Goal: Task Accomplishment & Management: Complete application form

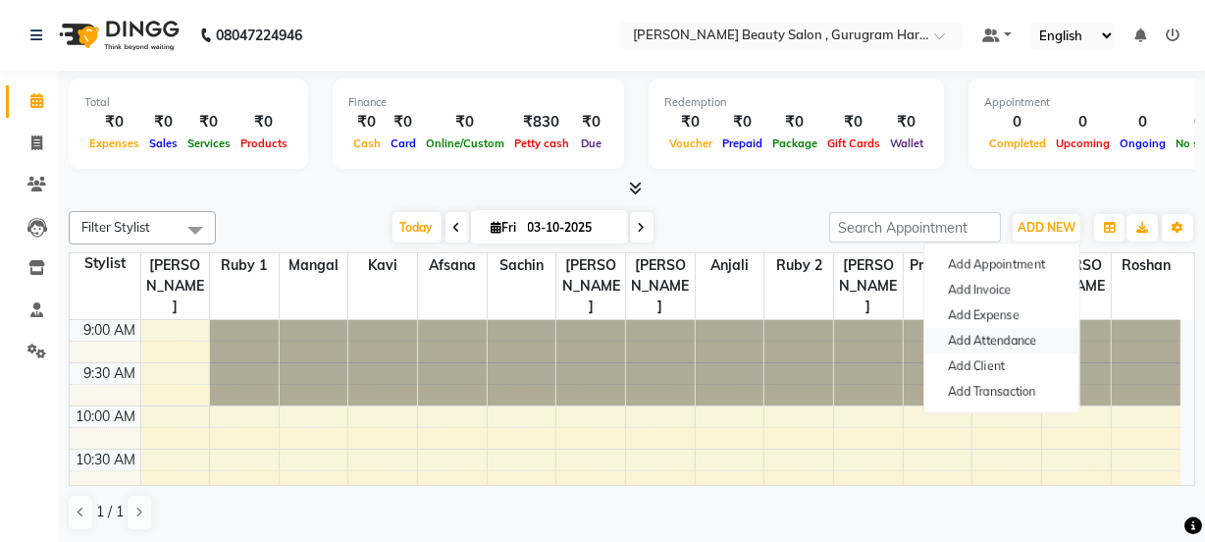
click at [998, 340] on link "Add Attendance" at bounding box center [1001, 341] width 155 height 26
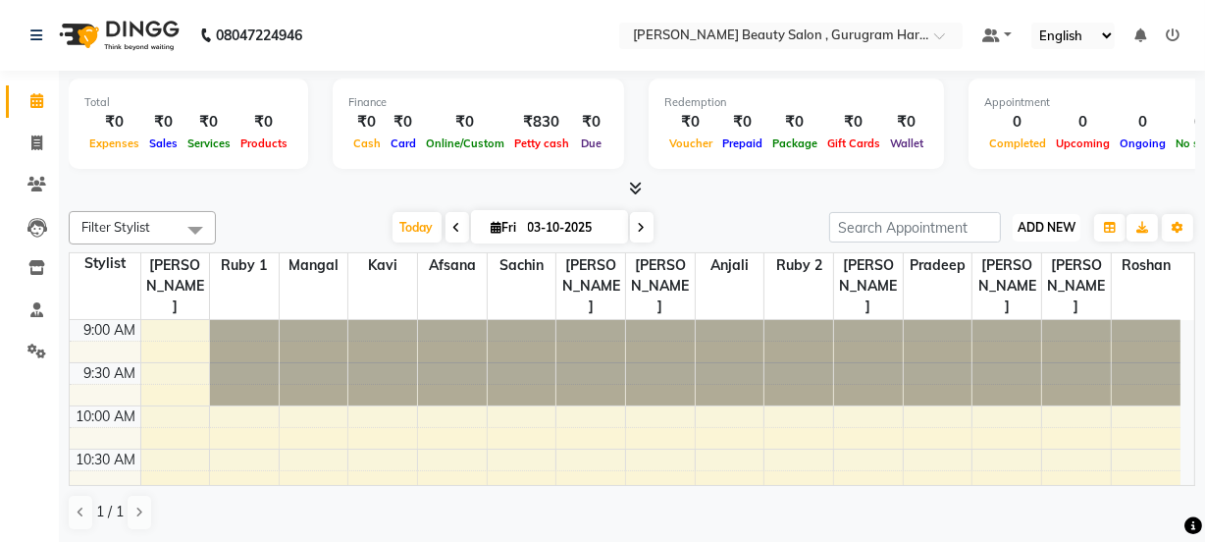
click at [1045, 220] on span "ADD NEW" at bounding box center [1046, 227] width 58 height 15
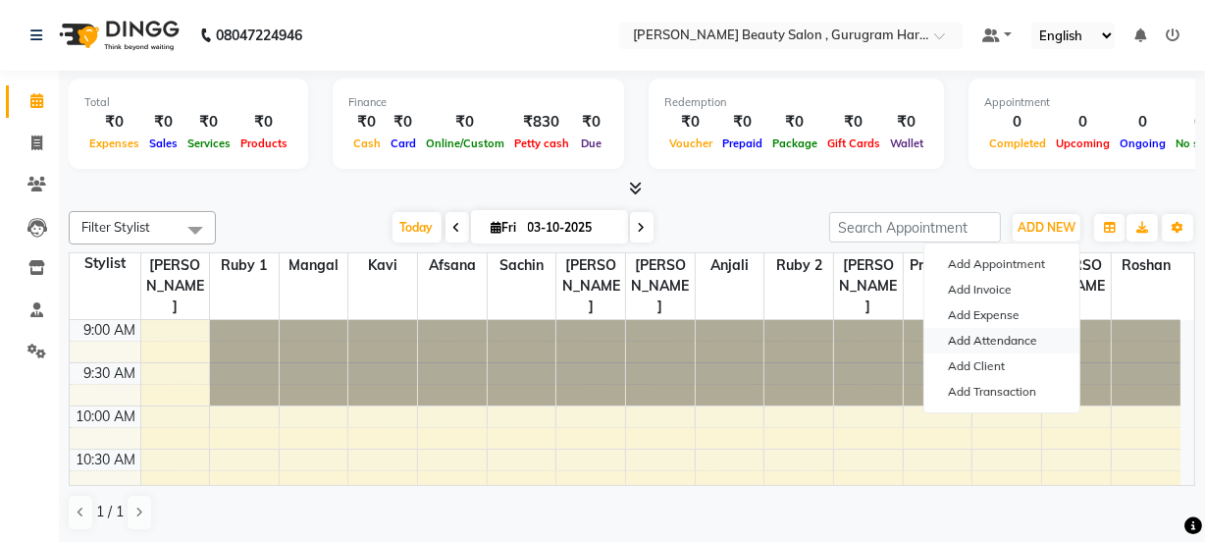
click at [989, 331] on link "Add Attendance" at bounding box center [1001, 341] width 155 height 26
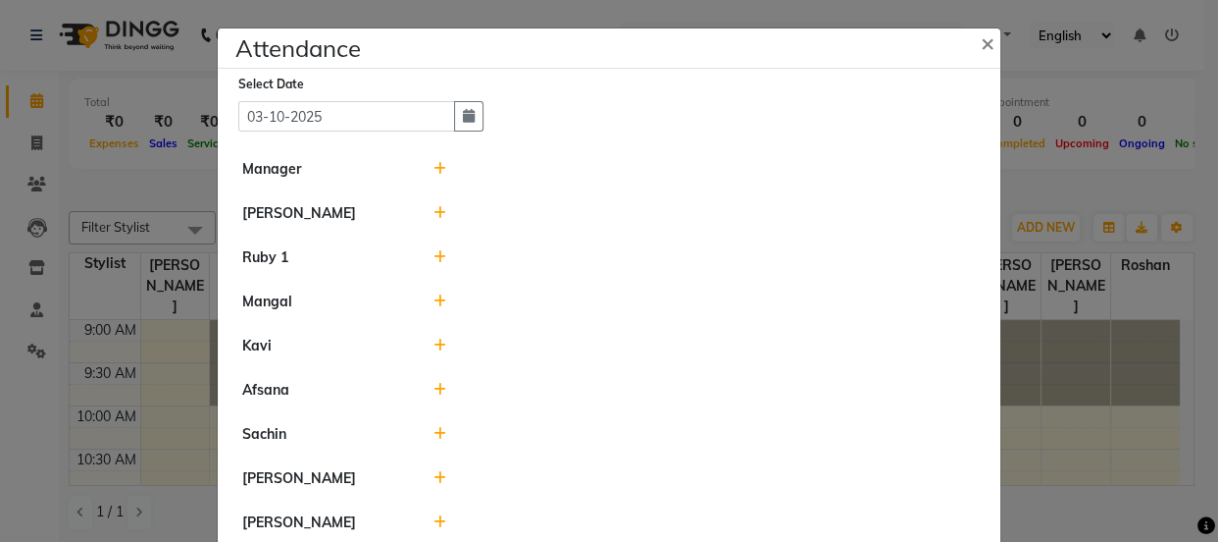
click at [434, 297] on icon at bounding box center [440, 301] width 13 height 14
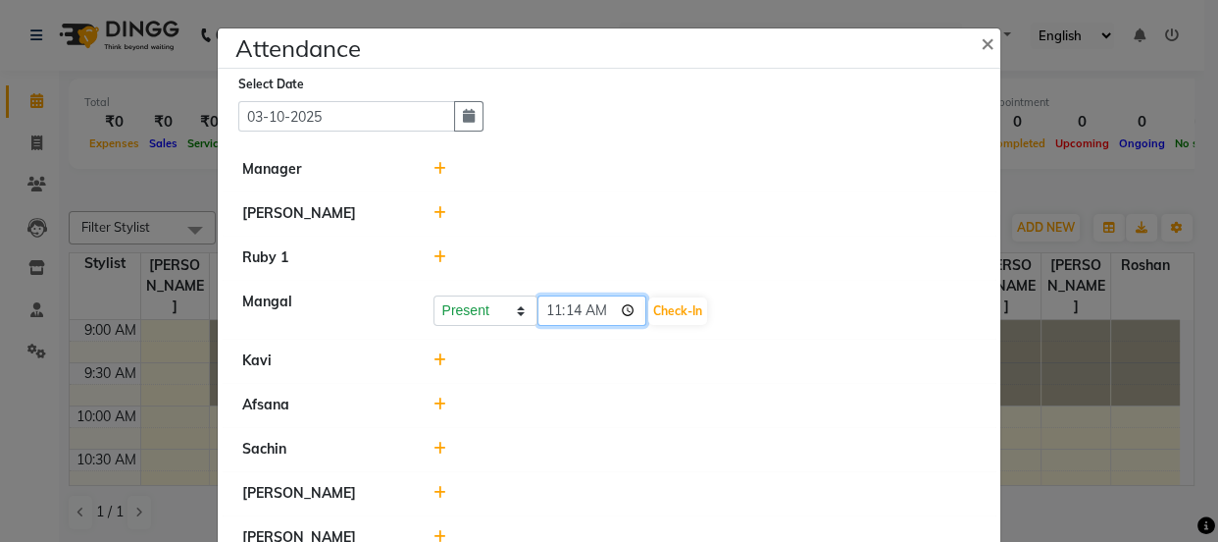
click at [572, 305] on input "11:14" at bounding box center [593, 310] width 110 height 30
type input "11:10"
click at [697, 309] on button "Check-In" at bounding box center [677, 310] width 59 height 27
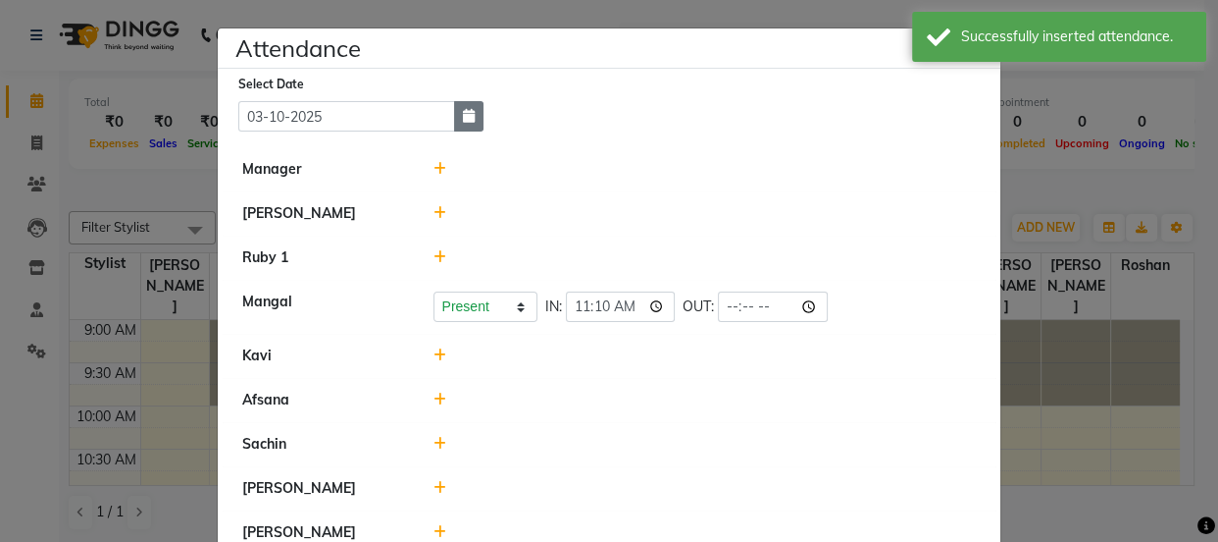
drag, startPoint x: 456, startPoint y: 124, endPoint x: 446, endPoint y: 128, distance: 10.6
click at [455, 124] on button "button" at bounding box center [468, 116] width 29 height 30
select select "10"
select select "2025"
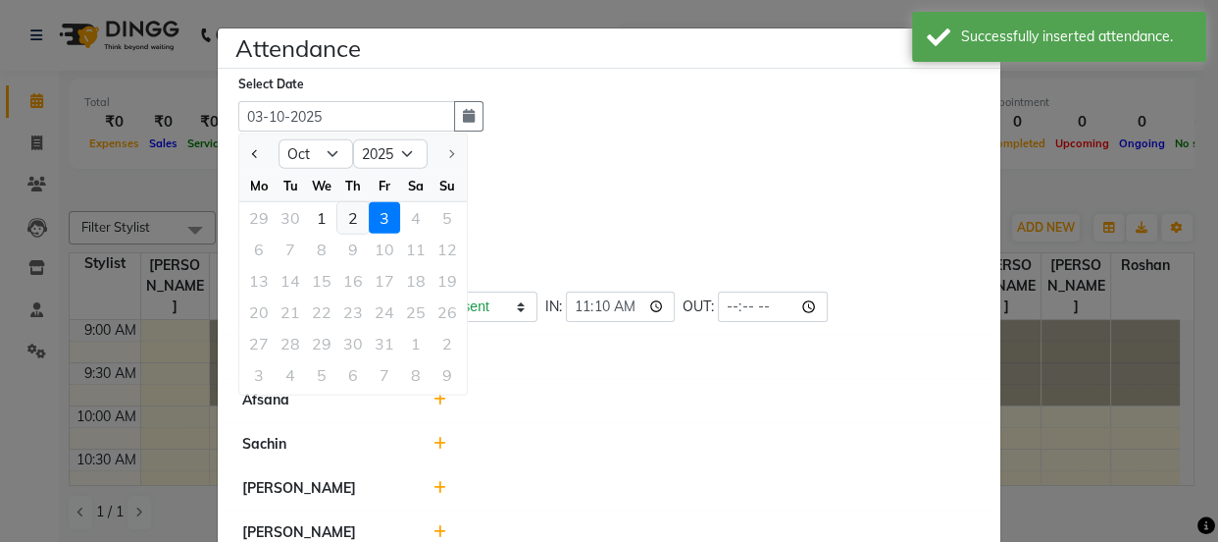
click at [349, 209] on div "2" at bounding box center [352, 217] width 31 height 31
type input "02-10-2025"
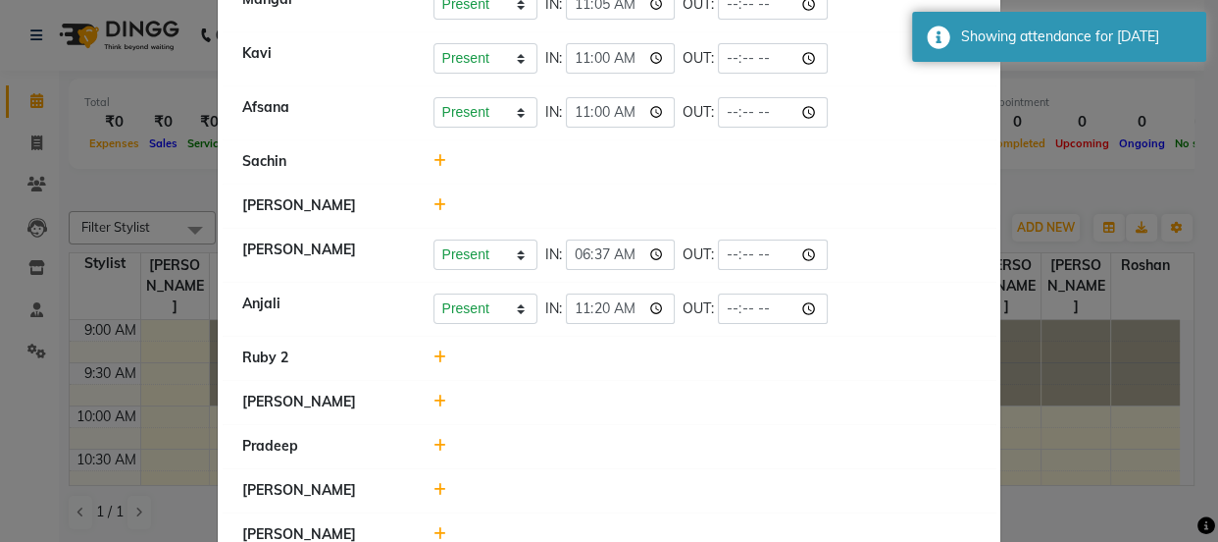
scroll to position [267, 0]
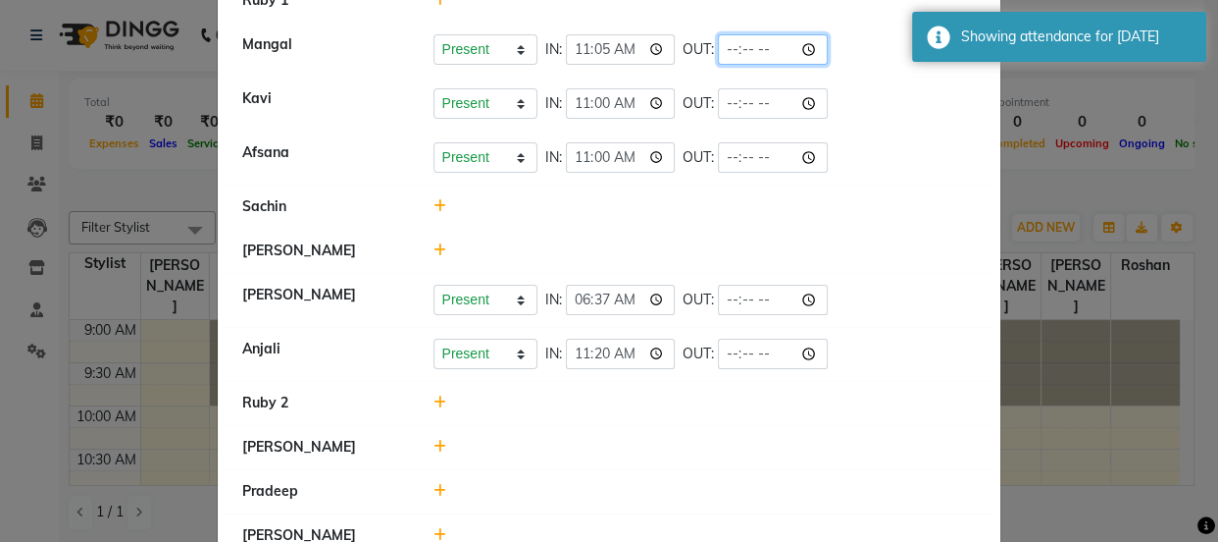
click at [729, 48] on input "time" at bounding box center [773, 49] width 110 height 30
type input "19:40"
click at [880, 120] on li "Kavi Present Absent Late Half Day Weekly Off IN: 11:00 OUT:" at bounding box center [609, 104] width 773 height 55
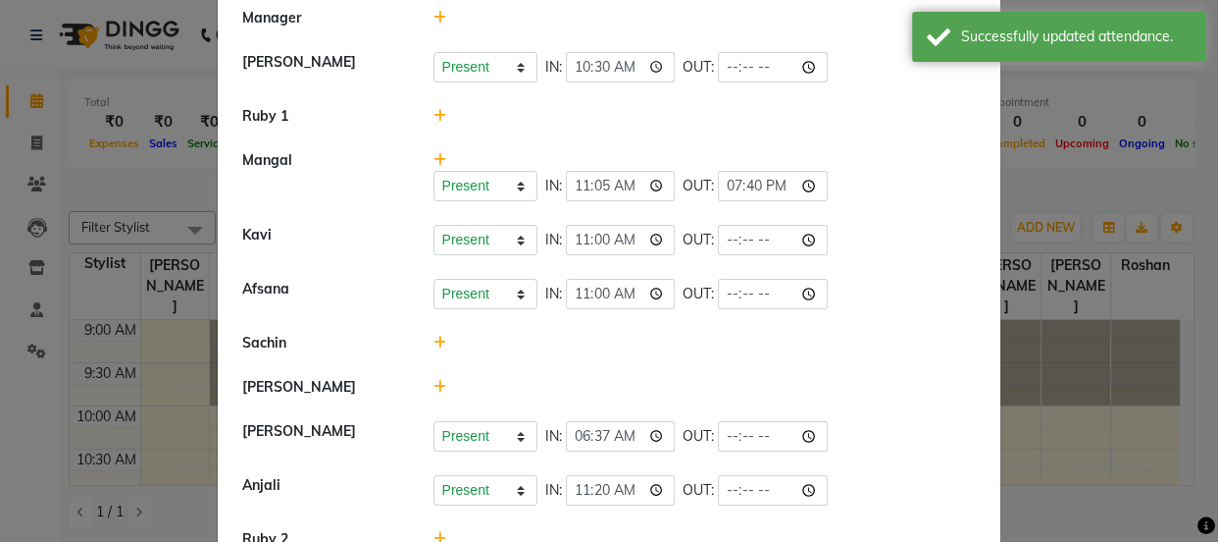
scroll to position [88, 0]
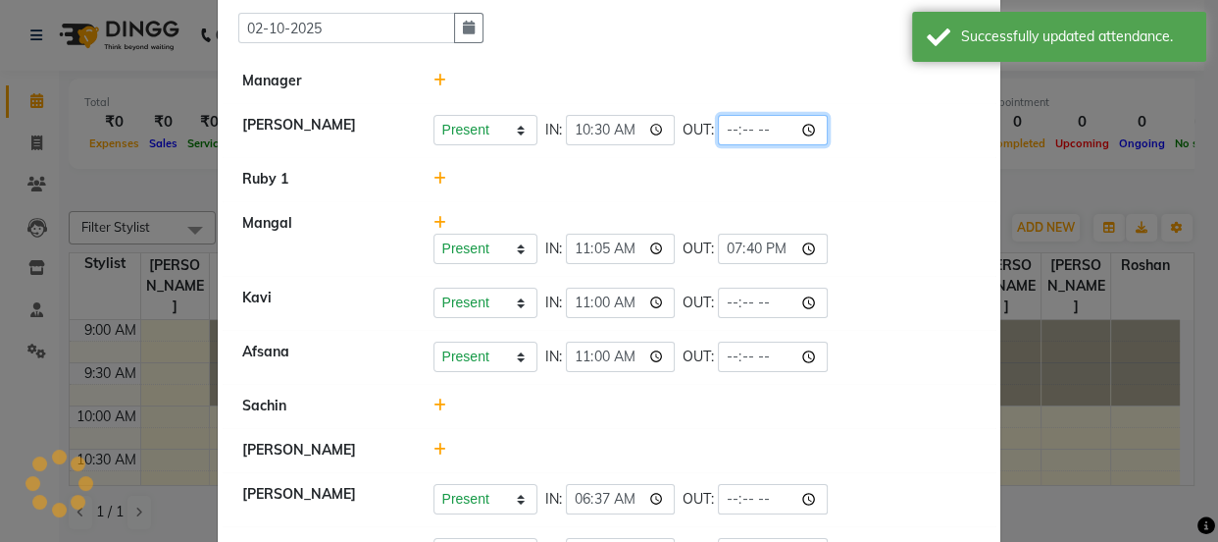
click at [729, 126] on input "time" at bounding box center [773, 130] width 110 height 30
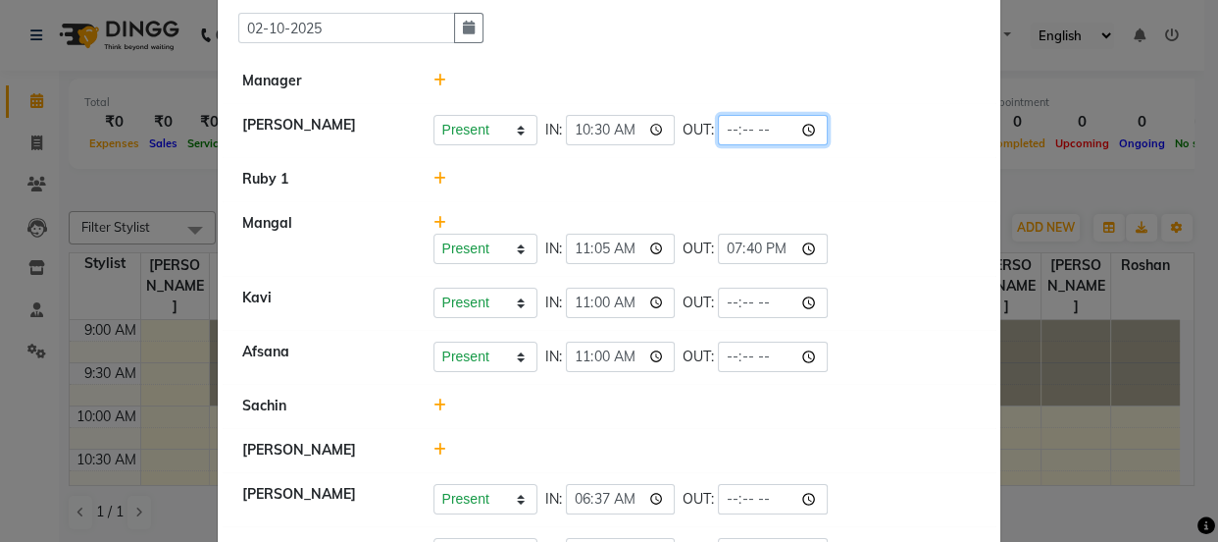
type input "19:30"
click at [727, 161] on li "Ruby 1" at bounding box center [609, 179] width 773 height 45
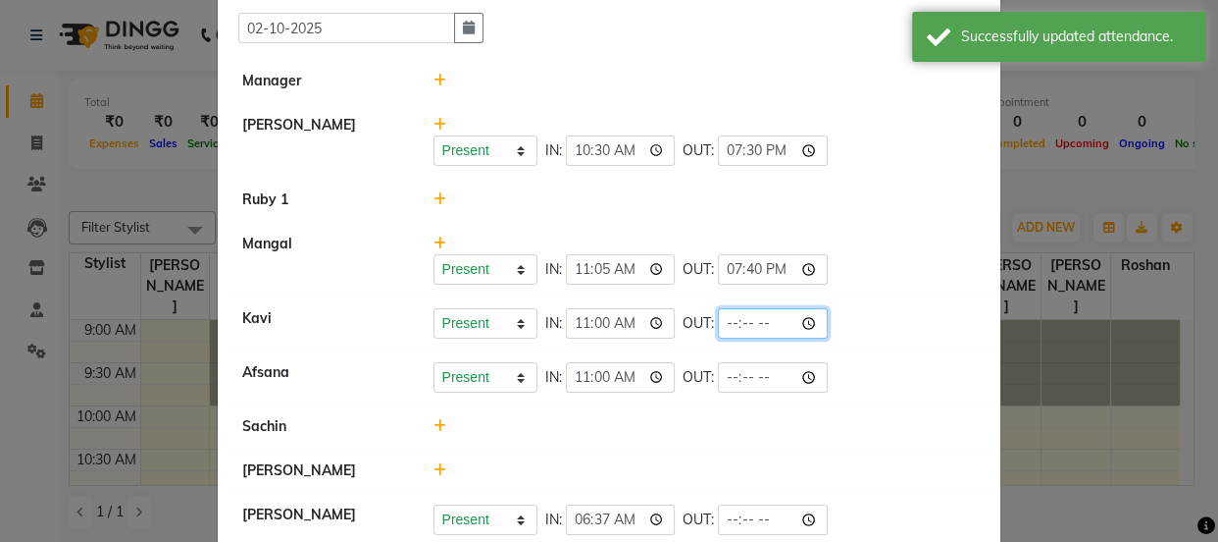
click at [731, 316] on input "time" at bounding box center [773, 323] width 110 height 30
type input "19:55"
click at [885, 314] on div "Present Absent Late Half Day Weekly Off IN: 11:00 OUT: 19:55" at bounding box center [705, 323] width 543 height 30
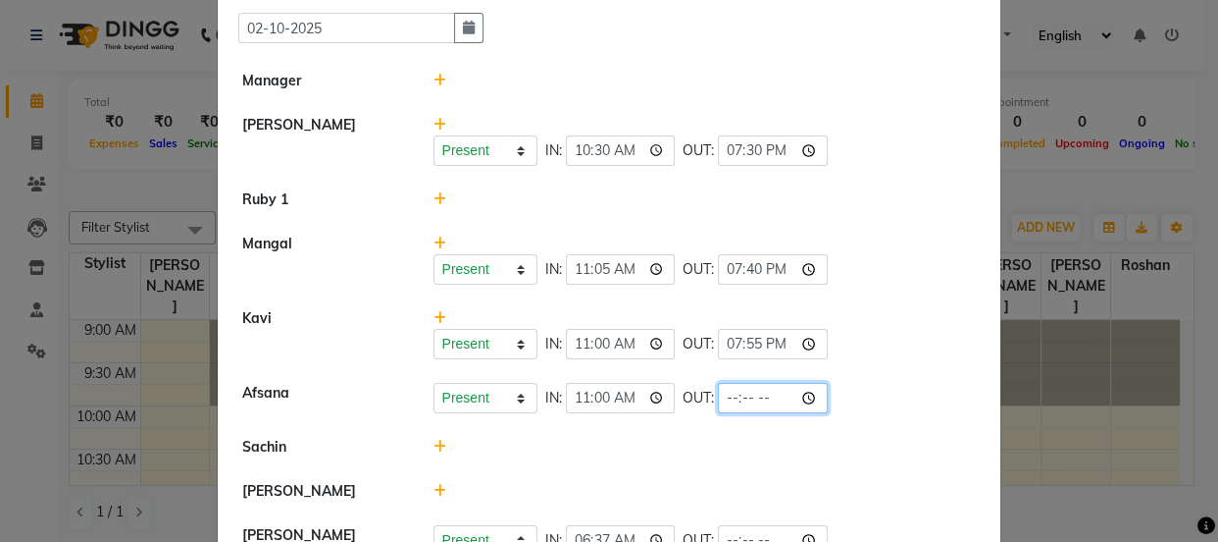
click at [730, 388] on input "time" at bounding box center [773, 398] width 110 height 30
type input "19:55"
click at [943, 412] on li "Afsana Present Absent Late Half Day Weekly Off IN: 11:00 OUT: 19:55" at bounding box center [609, 398] width 773 height 55
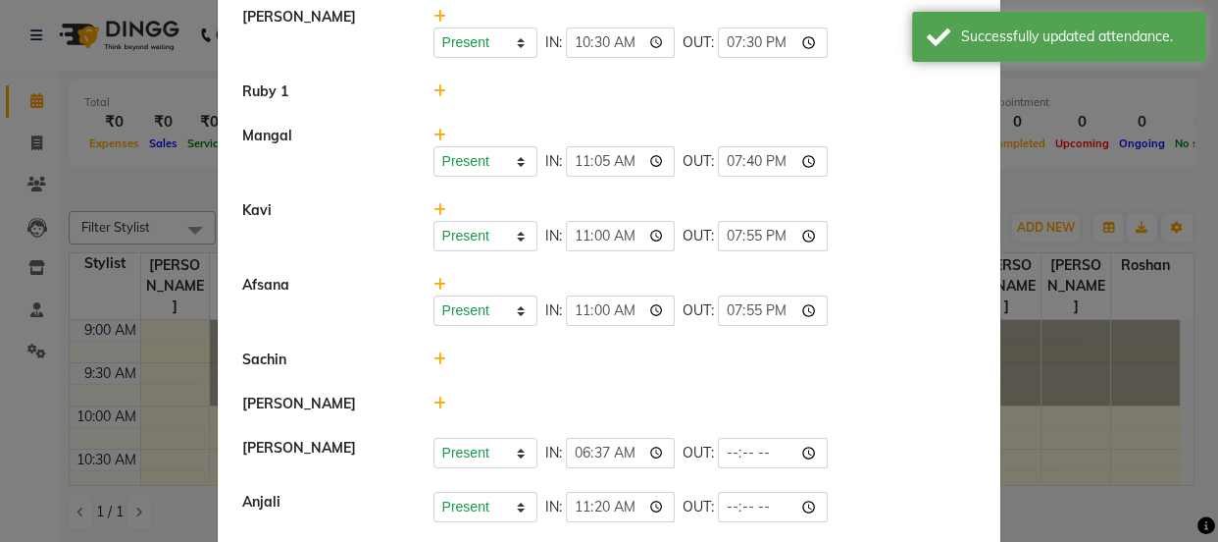
scroll to position [267, 0]
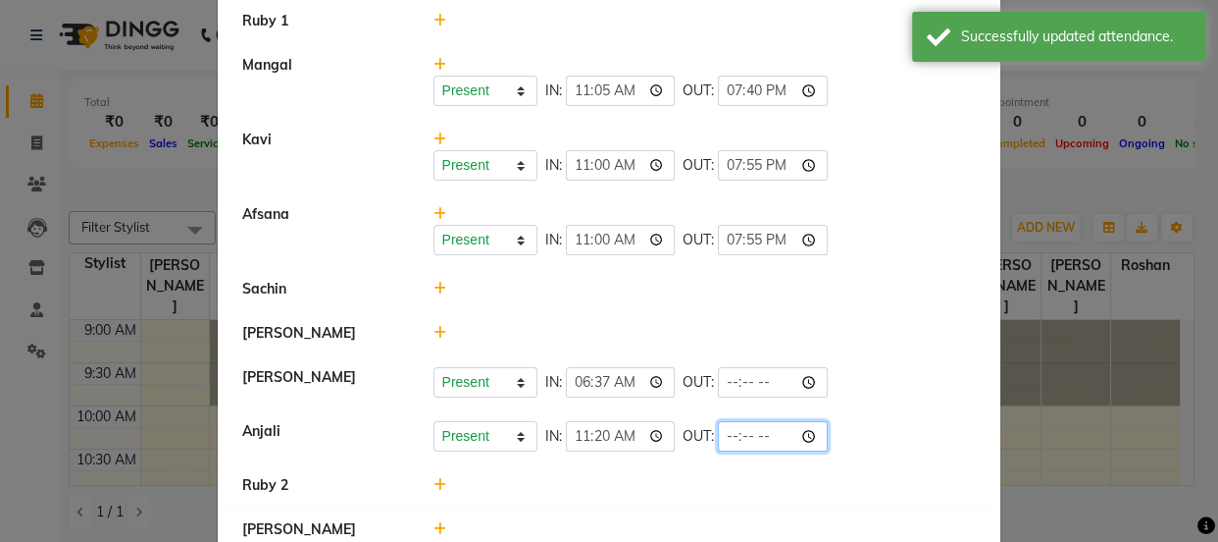
click at [730, 432] on input "time" at bounding box center [773, 436] width 110 height 30
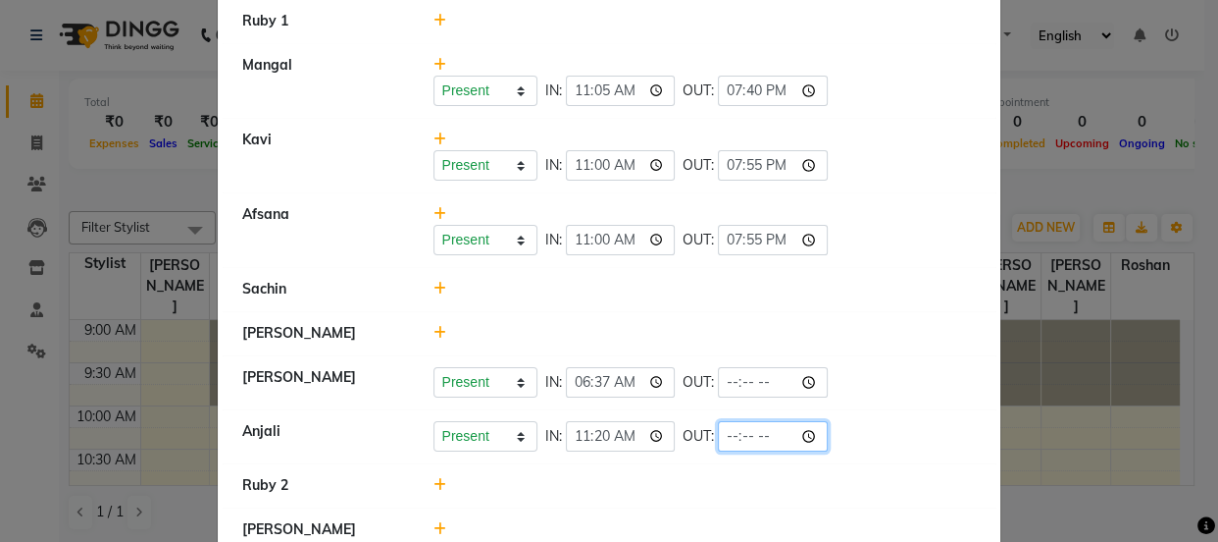
type input "19:30"
click at [854, 440] on div "Present Absent Late Half Day Weekly Off IN: 11:20 OUT: 19:30" at bounding box center [705, 436] width 543 height 30
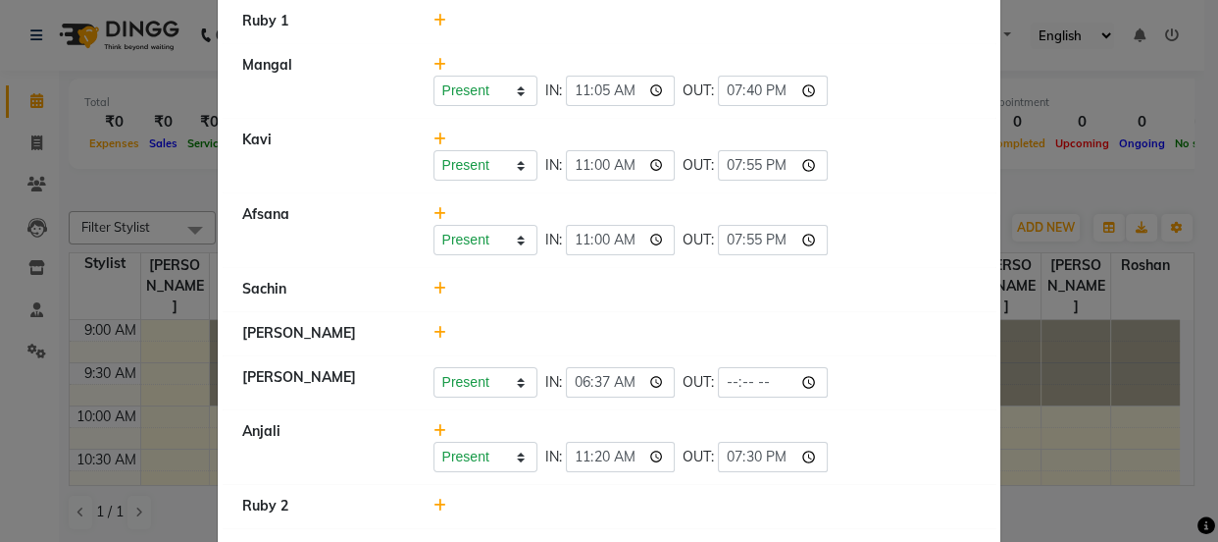
scroll to position [0, 0]
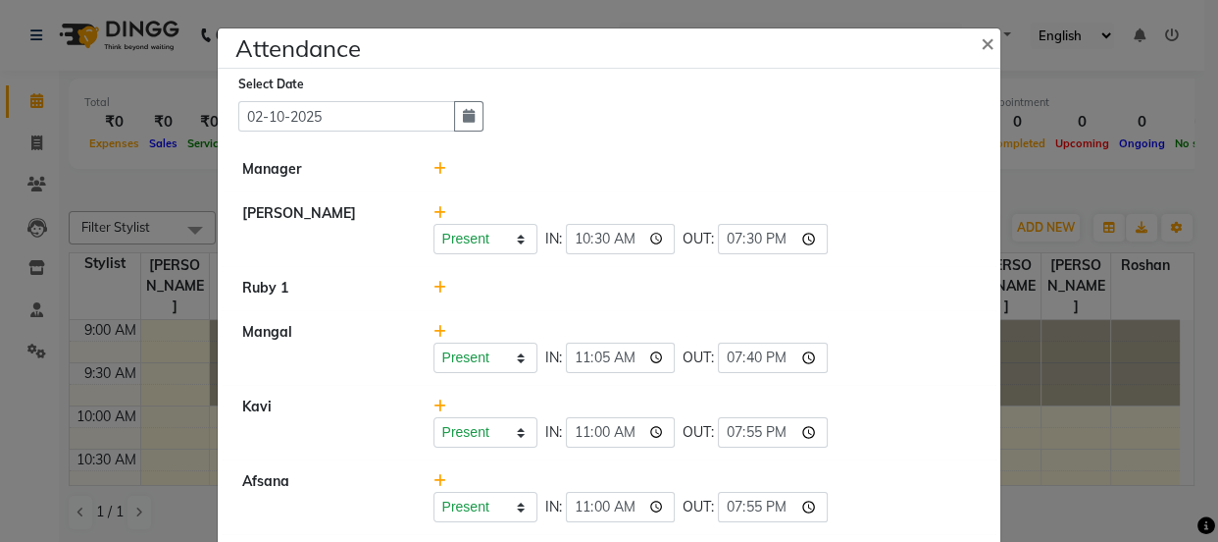
click at [434, 280] on span at bounding box center [440, 288] width 13 height 18
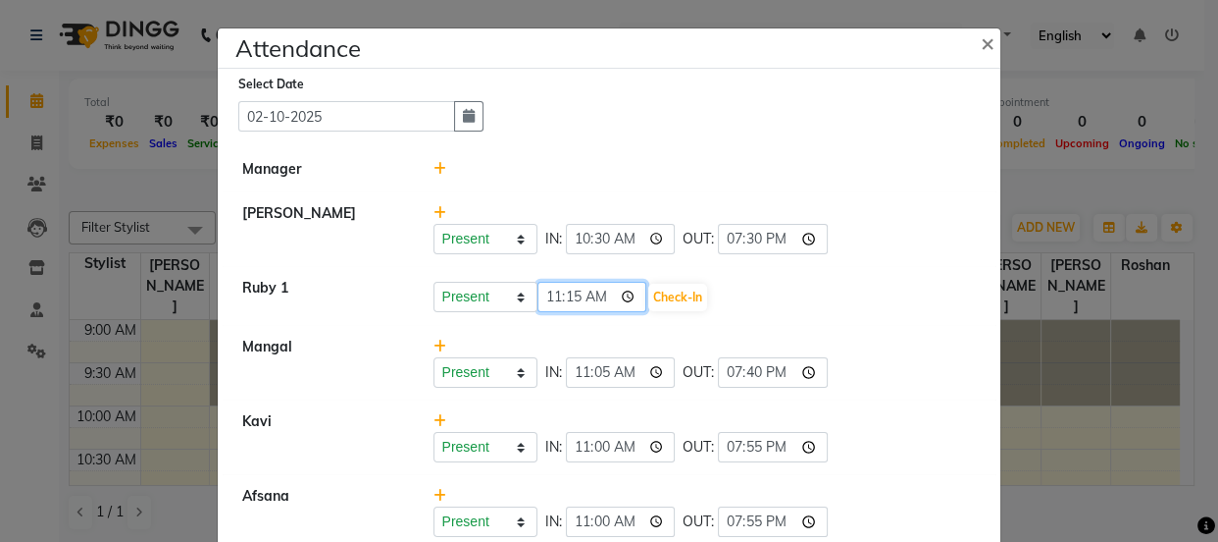
click at [552, 293] on input "11:15" at bounding box center [593, 297] width 110 height 30
type input "10:05"
click at [668, 296] on button "Check-In" at bounding box center [677, 297] width 59 height 27
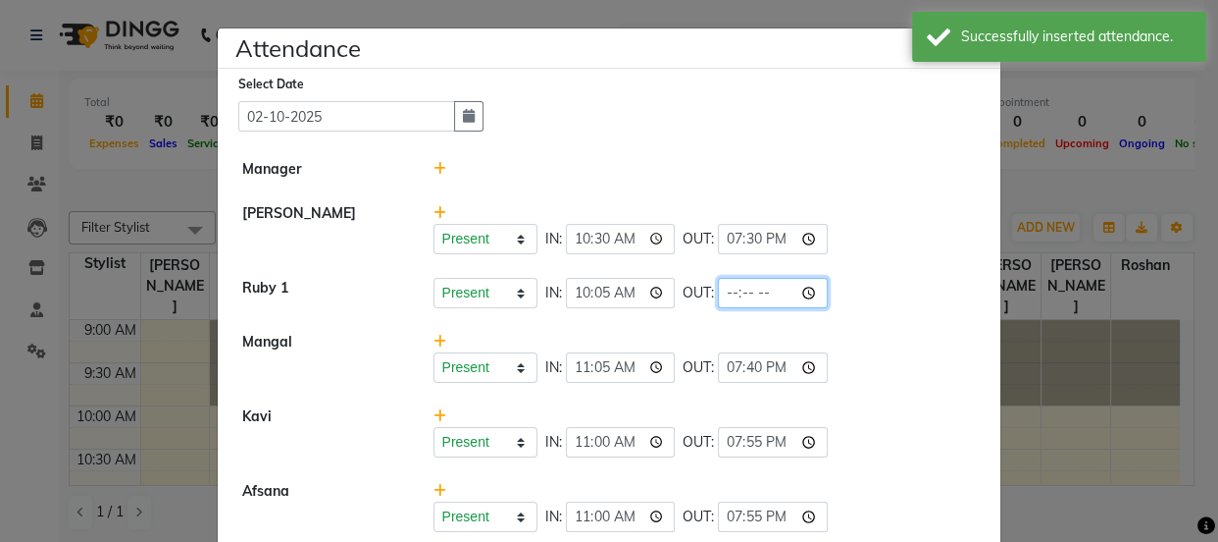
click at [731, 294] on input "time" at bounding box center [773, 293] width 110 height 30
type input "19:30"
click at [872, 263] on li "[PERSON_NAME] Present Absent Late Half Day Weekly Off IN: 10:30 OUT: 19:30" at bounding box center [609, 229] width 773 height 76
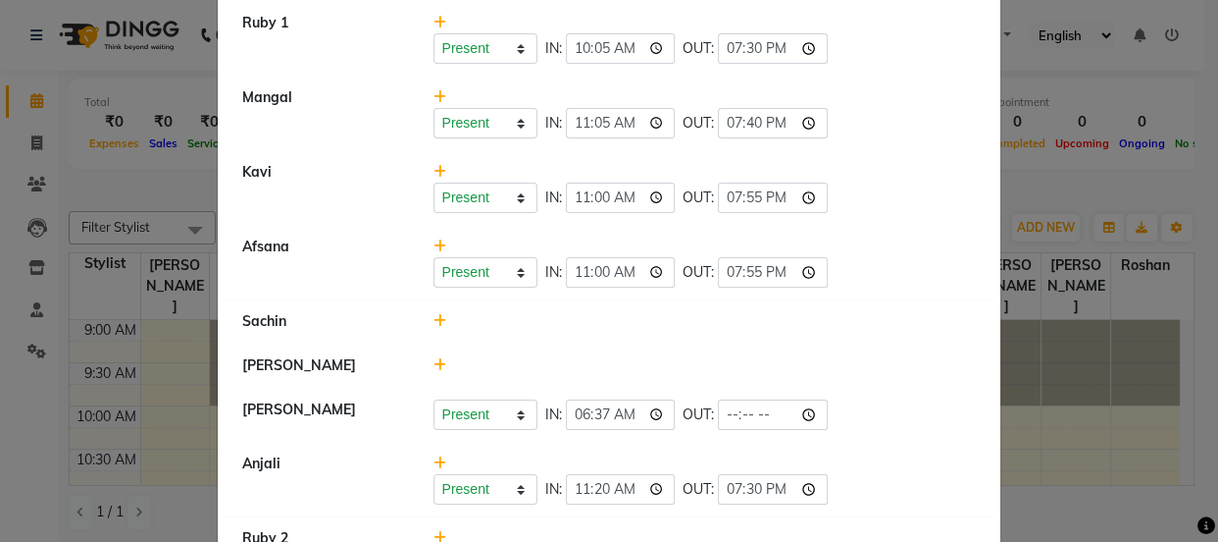
scroll to position [267, 0]
click at [437, 315] on icon at bounding box center [440, 319] width 13 height 14
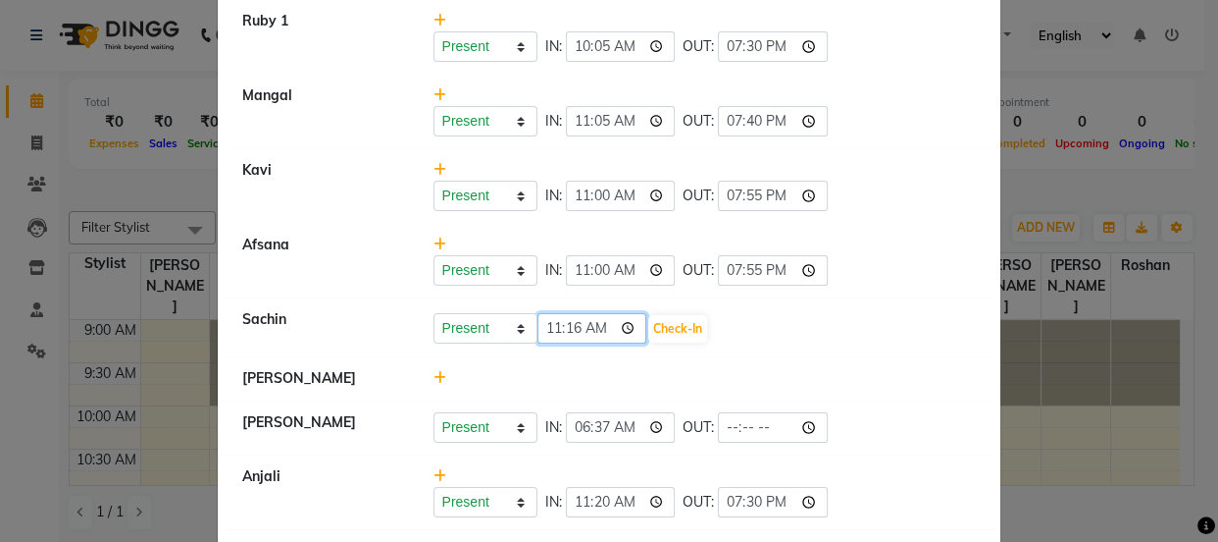
click at [554, 324] on input "11:16" at bounding box center [593, 328] width 110 height 30
click at [548, 330] on input "11:16" at bounding box center [593, 328] width 110 height 30
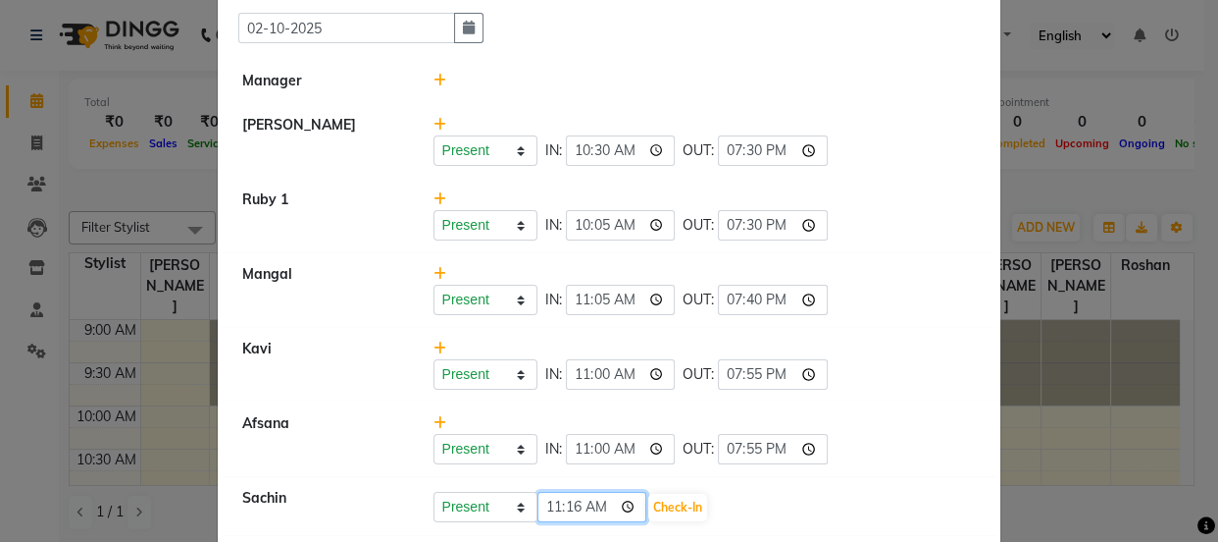
scroll to position [178, 0]
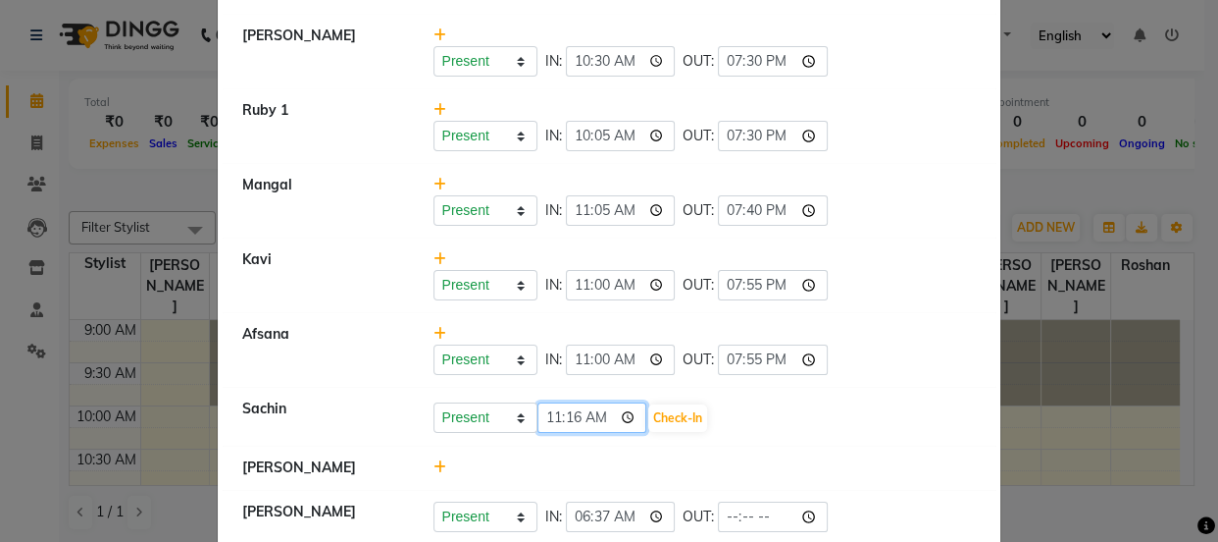
click at [579, 411] on input "11:16" at bounding box center [593, 417] width 110 height 30
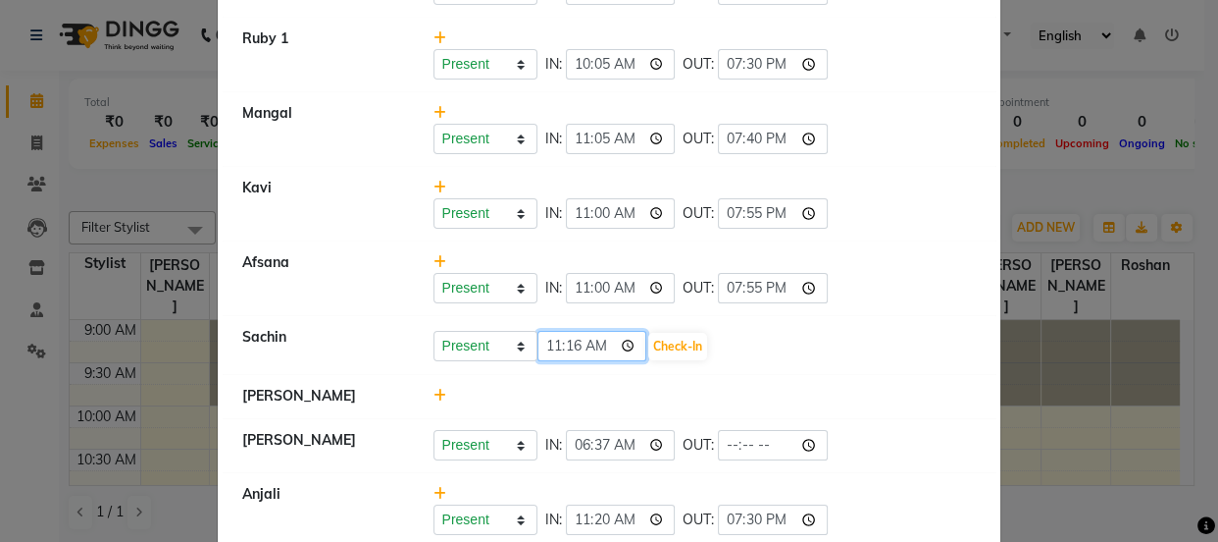
scroll to position [356, 0]
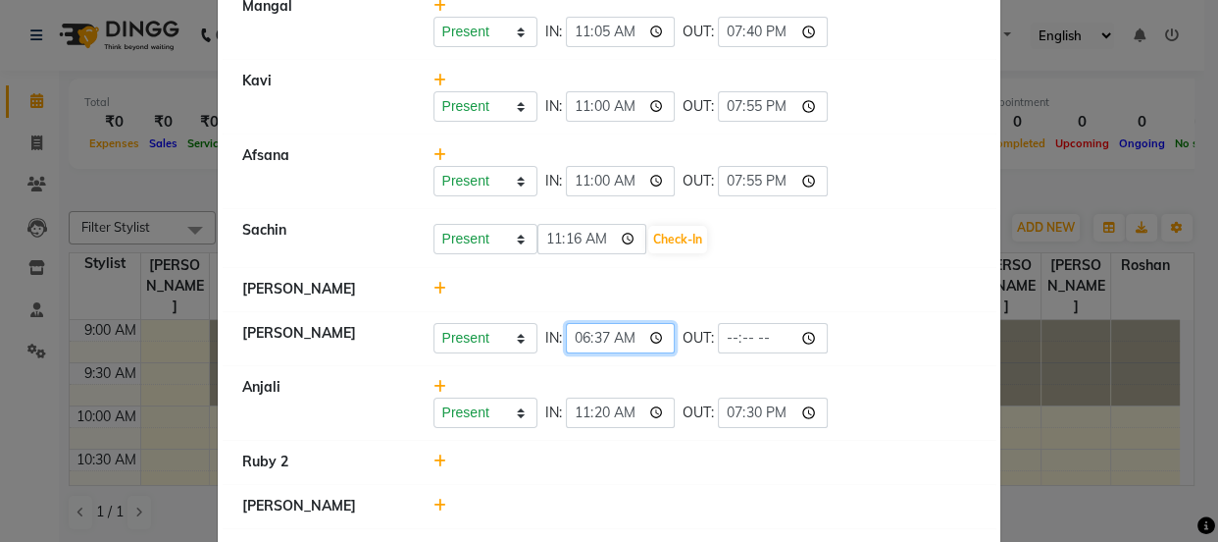
click at [579, 331] on input "06:37" at bounding box center [621, 338] width 110 height 30
type input "10:54"
click at [712, 282] on div at bounding box center [705, 289] width 573 height 21
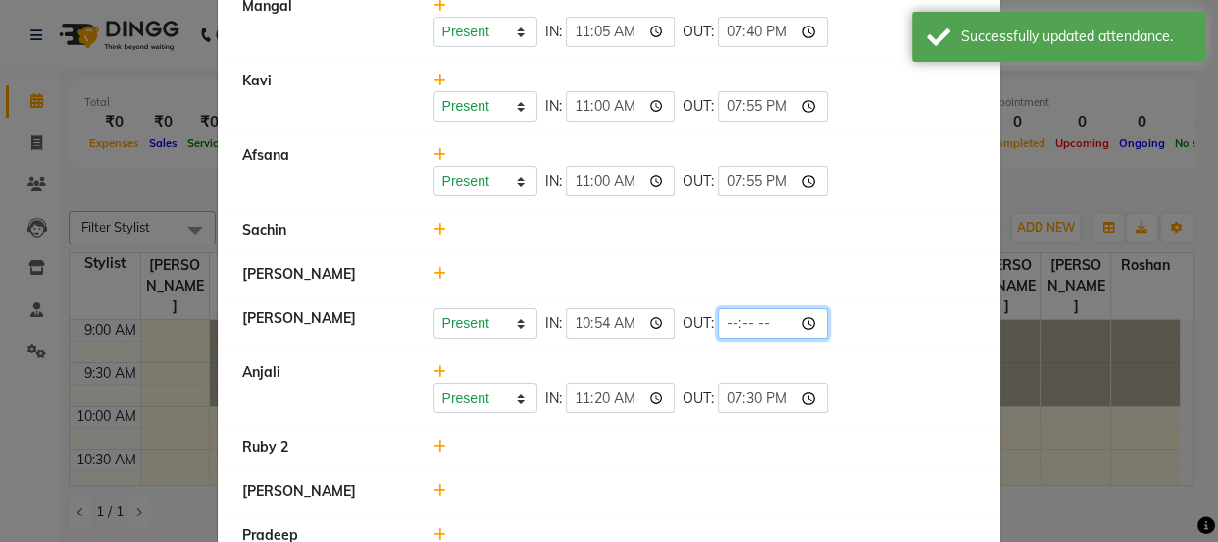
click at [731, 319] on input "time" at bounding box center [773, 323] width 110 height 30
type input "15:00"
click at [921, 334] on div "Present Absent Late Half Day Weekly Off IN: 10:54 OUT: 15:00" at bounding box center [705, 323] width 543 height 30
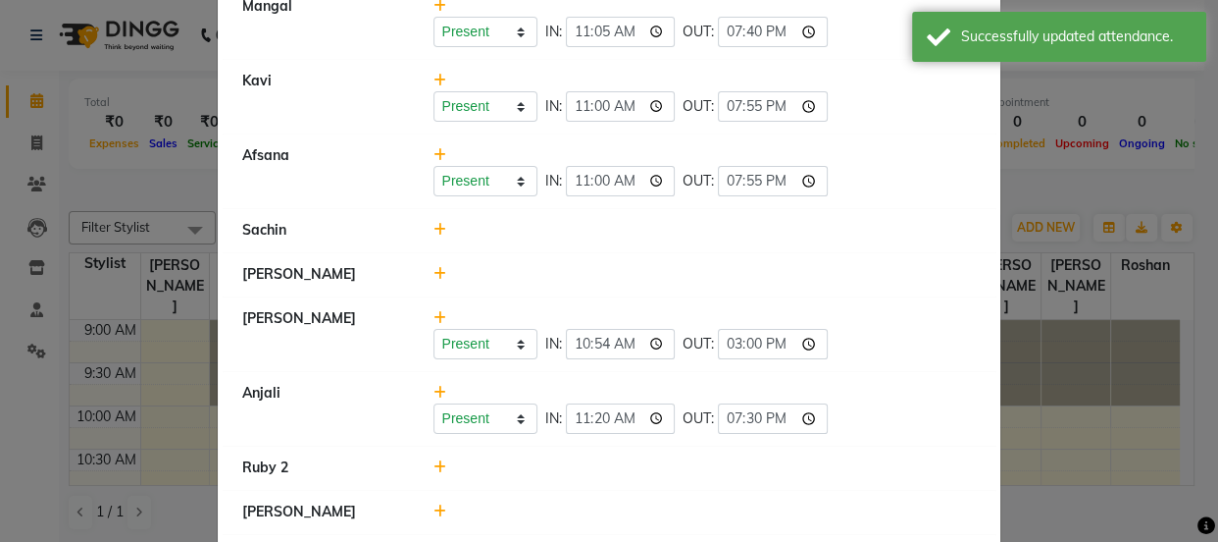
click at [434, 227] on icon at bounding box center [440, 230] width 13 height 14
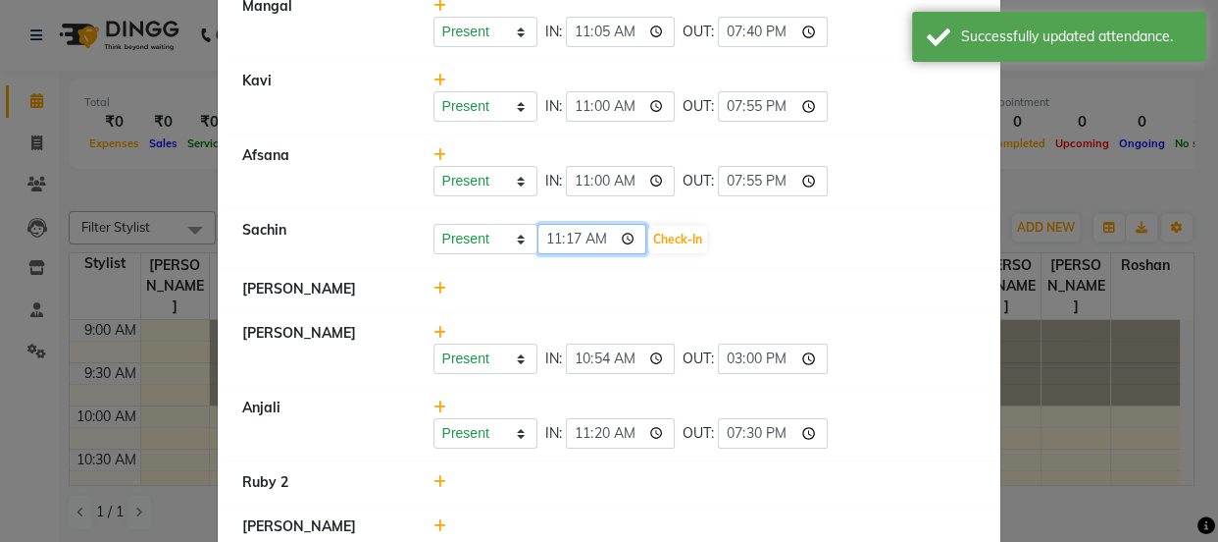
click at [572, 239] on input "11:17" at bounding box center [593, 239] width 110 height 30
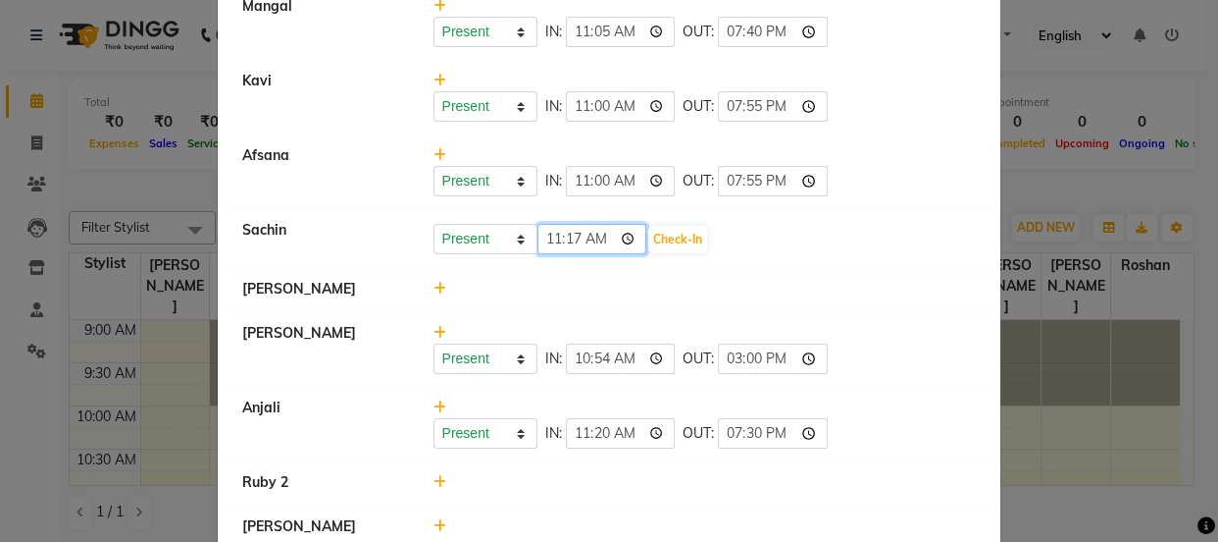
type input "11:00"
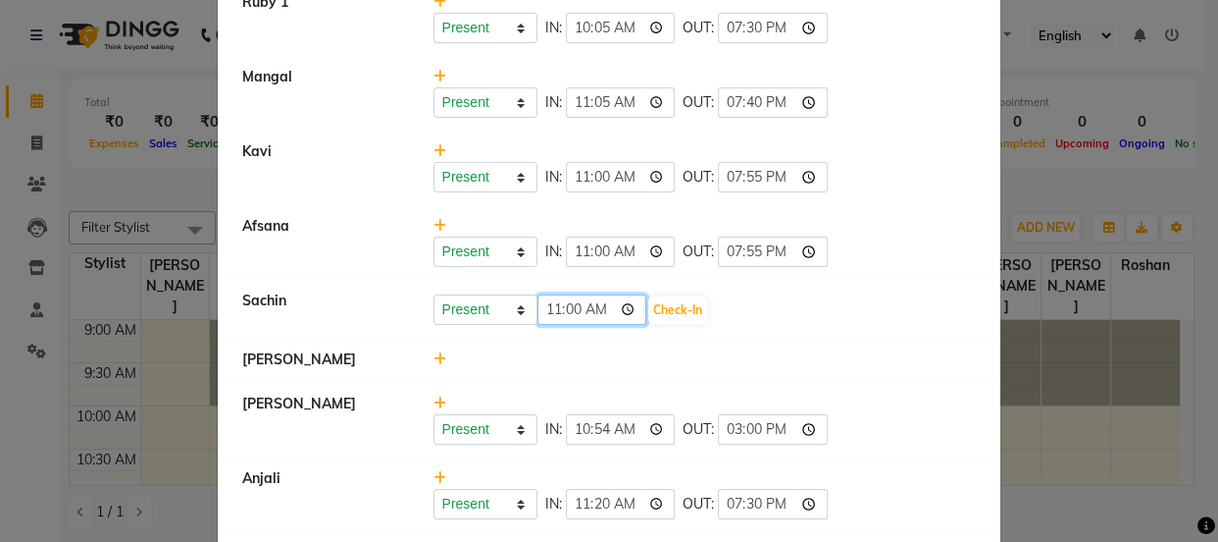
scroll to position [267, 0]
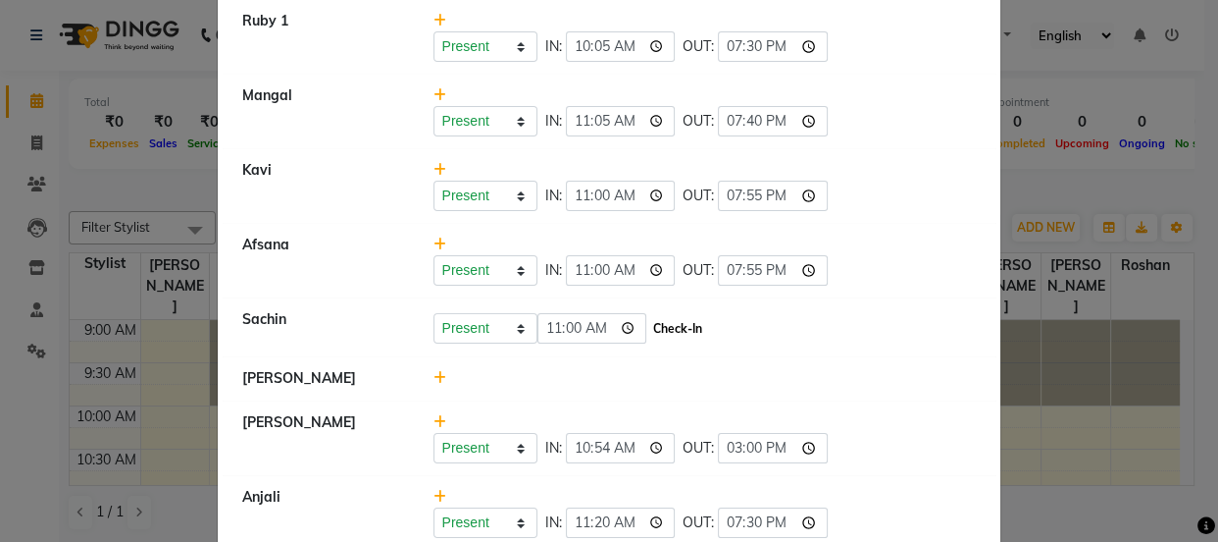
click at [662, 329] on button "Check-In" at bounding box center [677, 328] width 59 height 27
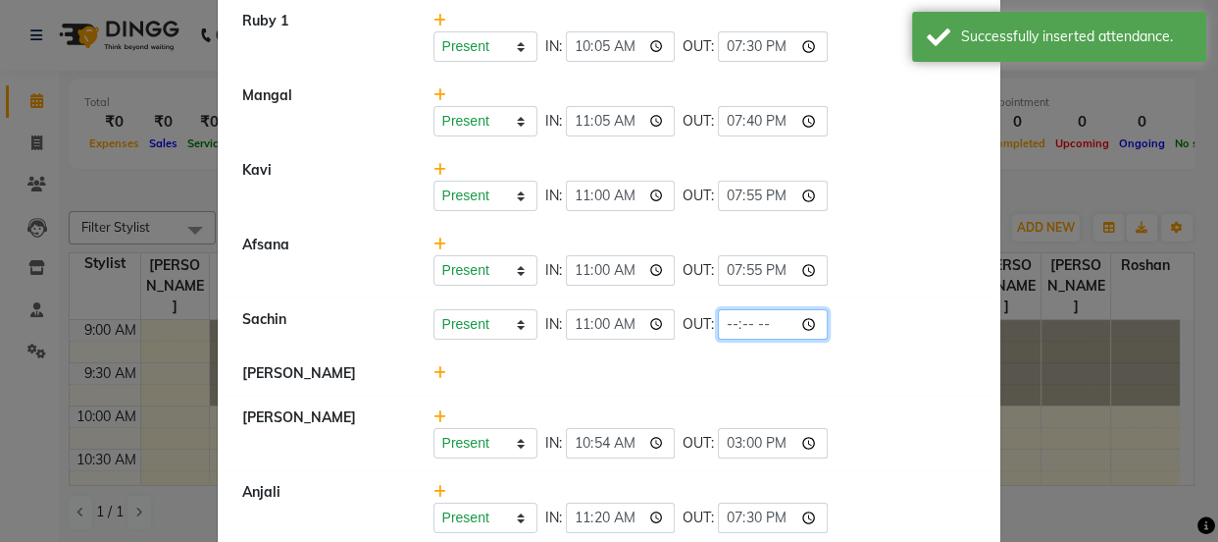
click at [731, 315] on input "time" at bounding box center [773, 324] width 110 height 30
type input "19:30"
click at [743, 351] on li "[PERSON_NAME]" at bounding box center [609, 373] width 773 height 45
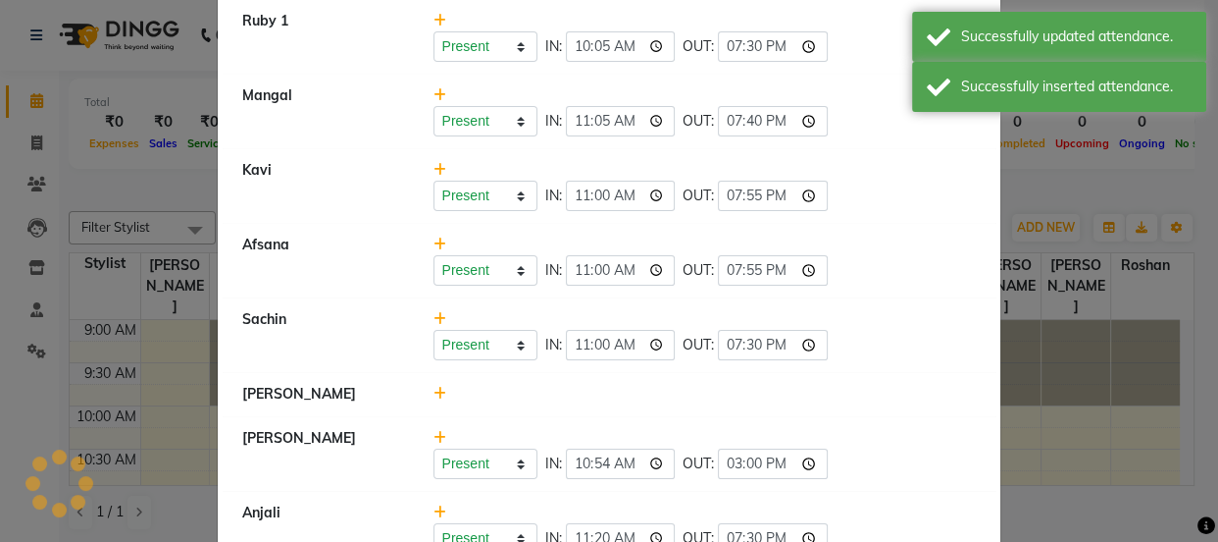
click at [434, 387] on icon at bounding box center [440, 394] width 13 height 14
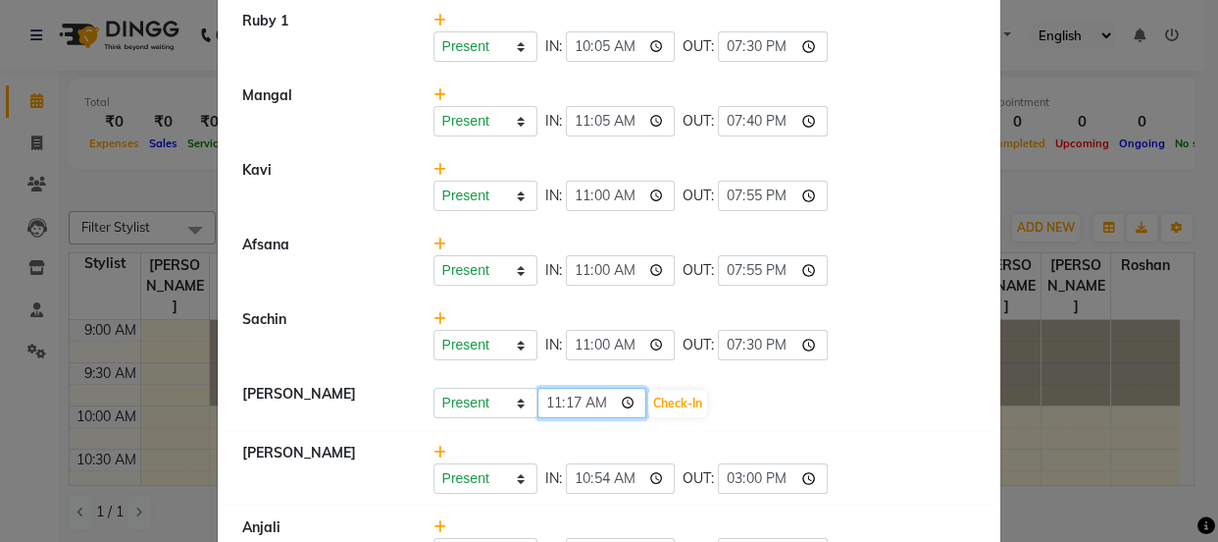
click at [552, 398] on input "11:17" at bounding box center [593, 402] width 110 height 30
type input "10:25"
click at [668, 401] on button "Check-In" at bounding box center [677, 402] width 59 height 27
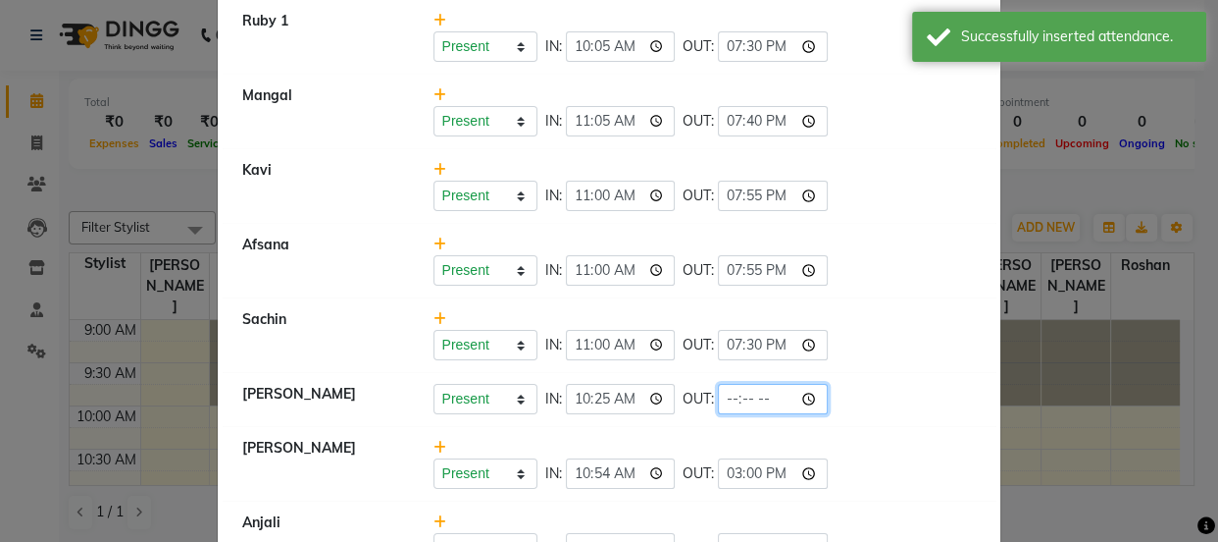
click at [734, 394] on input "time" at bounding box center [773, 399] width 110 height 30
type input "19:30"
click at [925, 402] on div "Present Absent Late Half Day Weekly Off IN: 10:25 OUT: 19:30" at bounding box center [705, 399] width 543 height 30
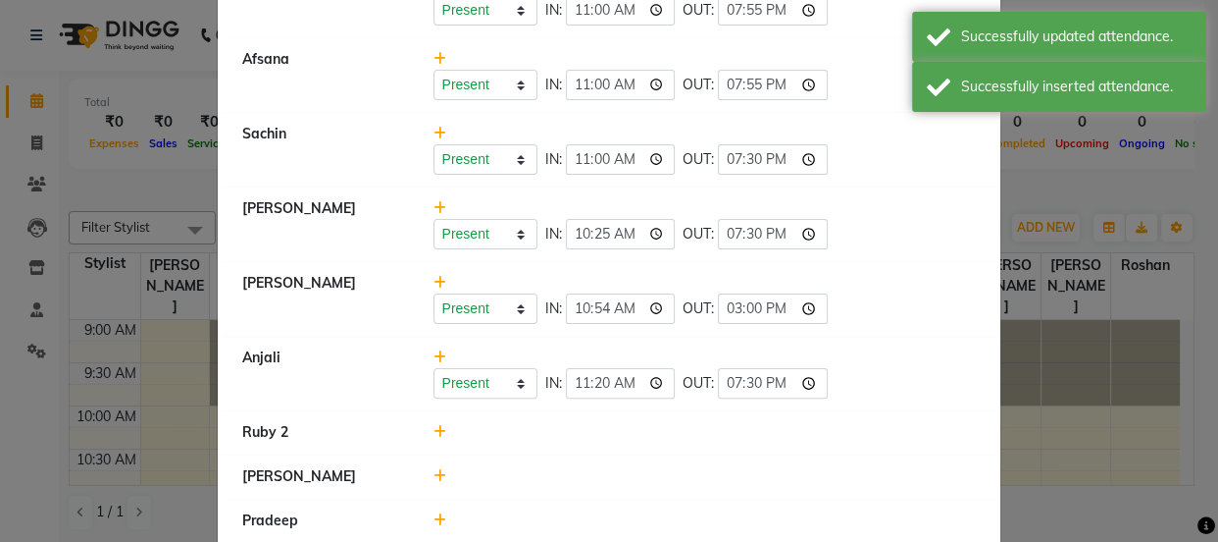
scroll to position [618, 0]
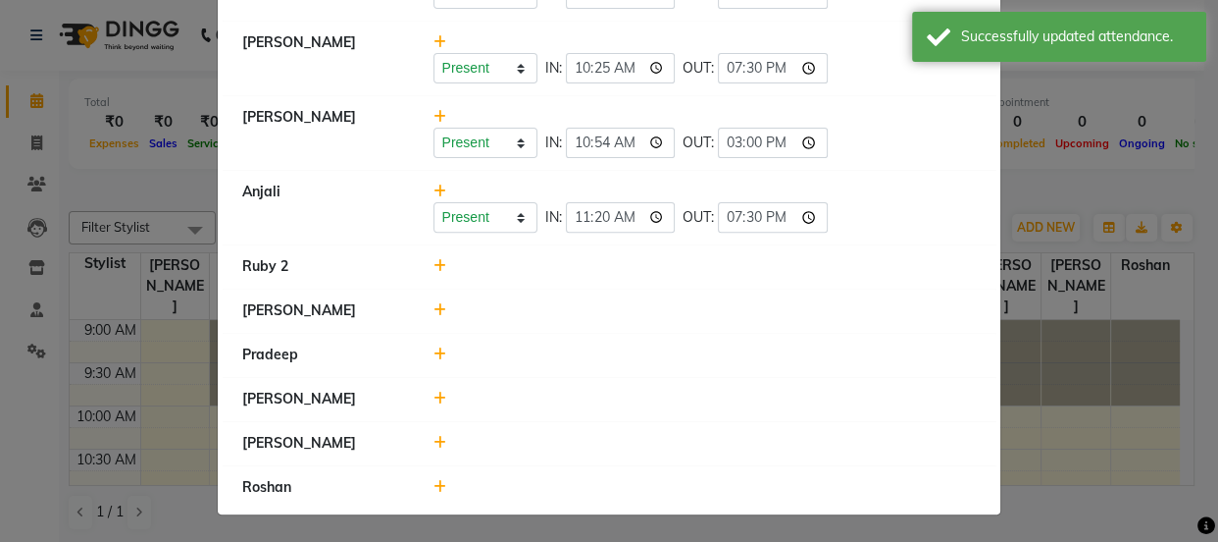
click at [434, 267] on icon at bounding box center [440, 266] width 13 height 14
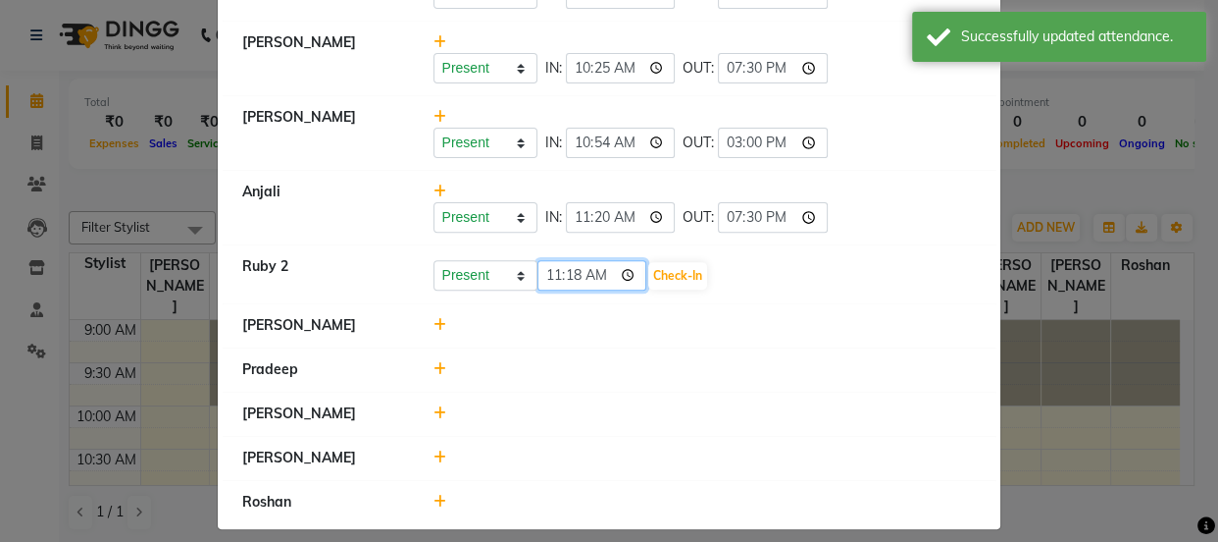
click at [550, 269] on input "11:18" at bounding box center [593, 275] width 110 height 30
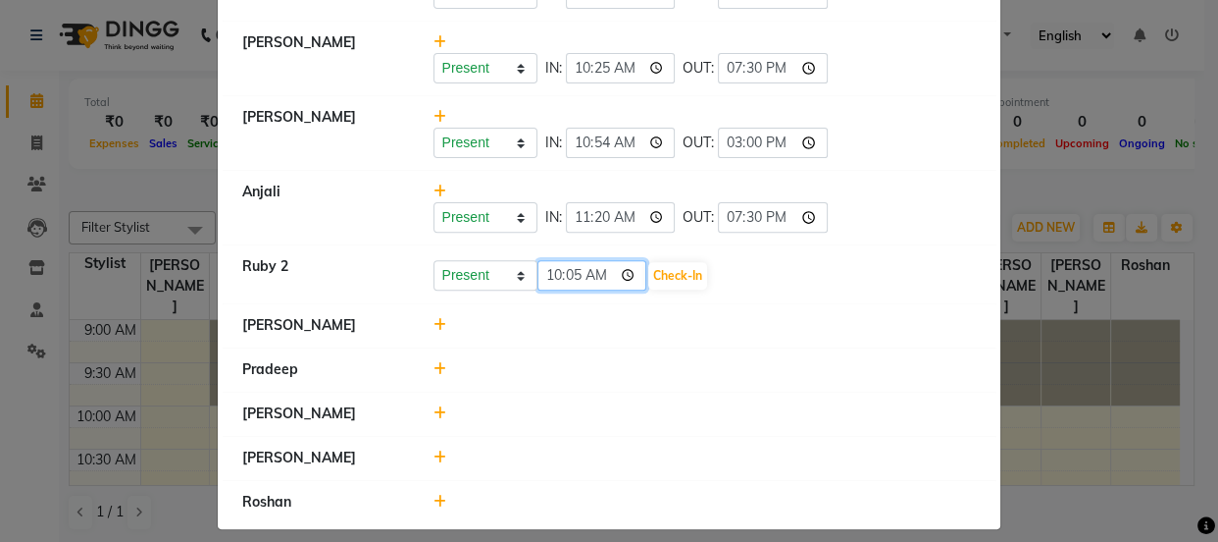
type input "10:59"
click at [691, 272] on button "Check-In" at bounding box center [677, 275] width 59 height 27
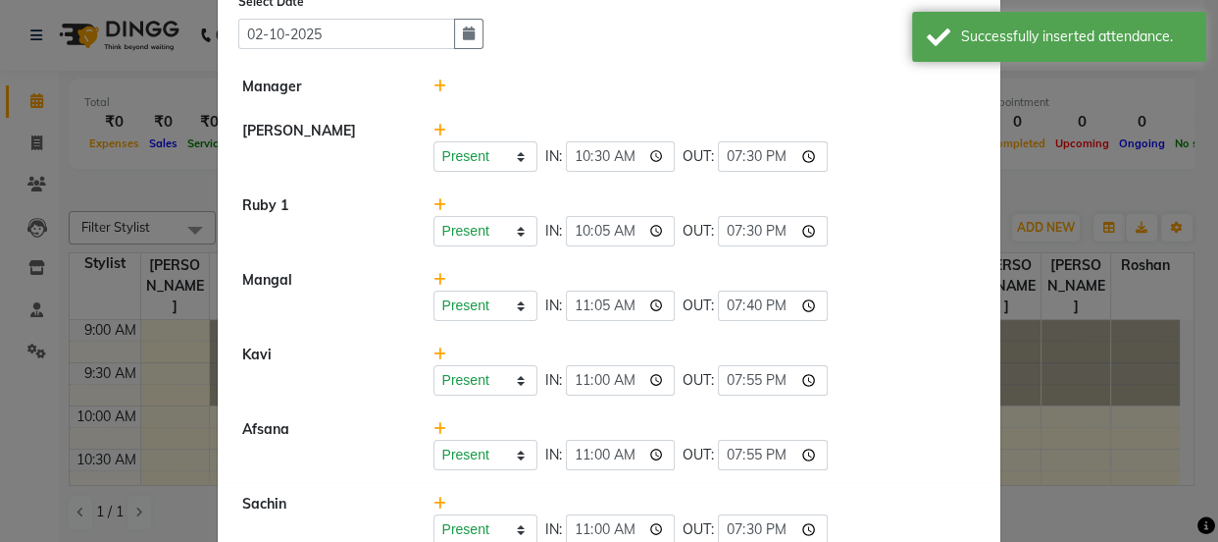
scroll to position [3, 0]
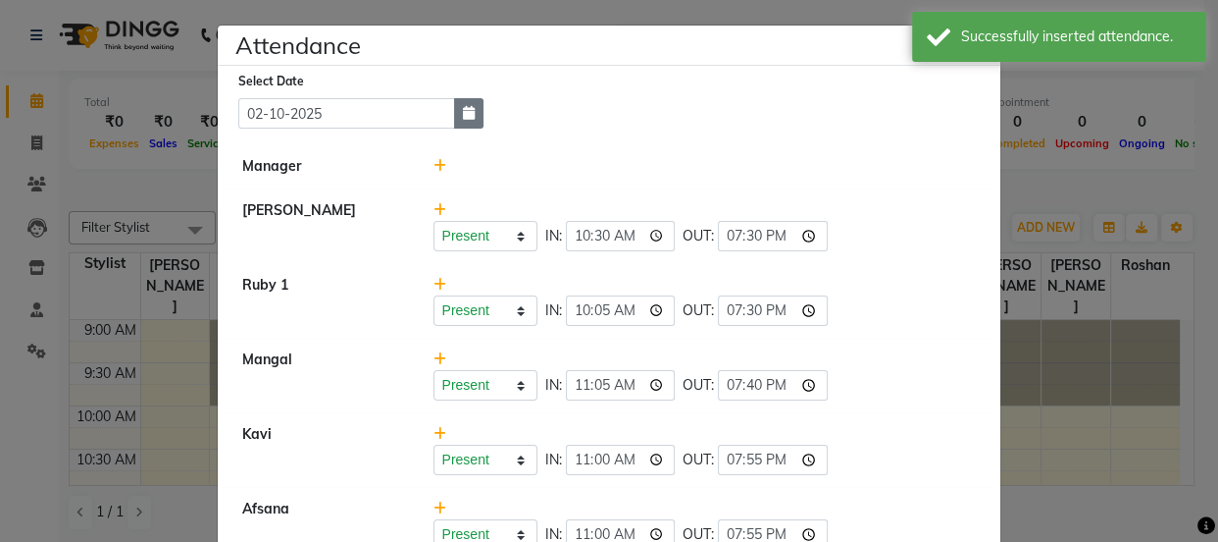
click at [463, 118] on icon "button" at bounding box center [469, 113] width 12 height 14
select select "10"
select select "2025"
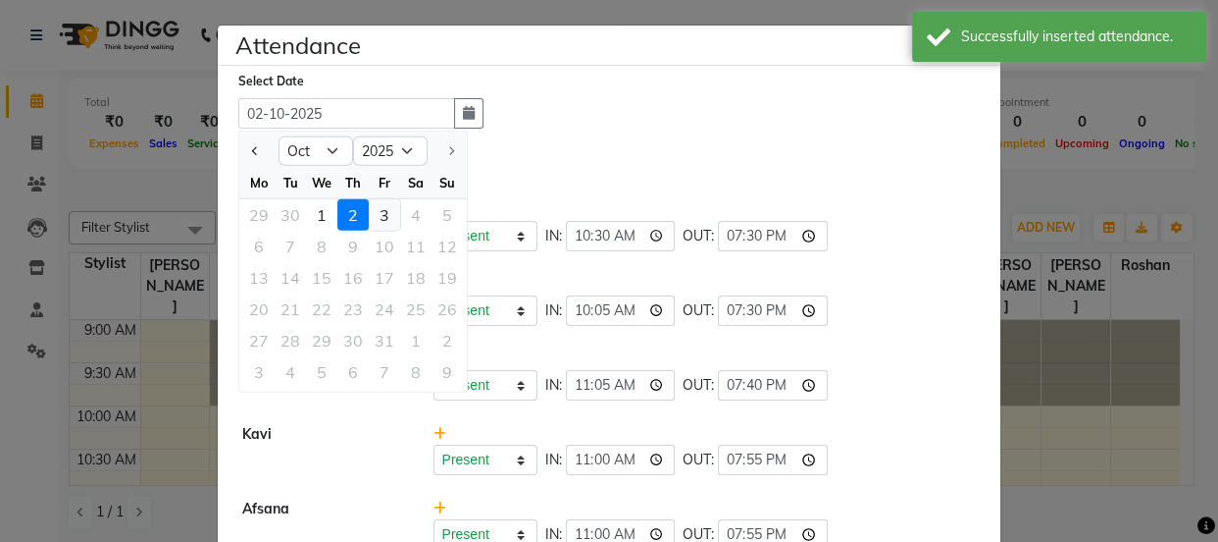
click at [373, 212] on div "3" at bounding box center [384, 214] width 31 height 31
type input "03-10-2025"
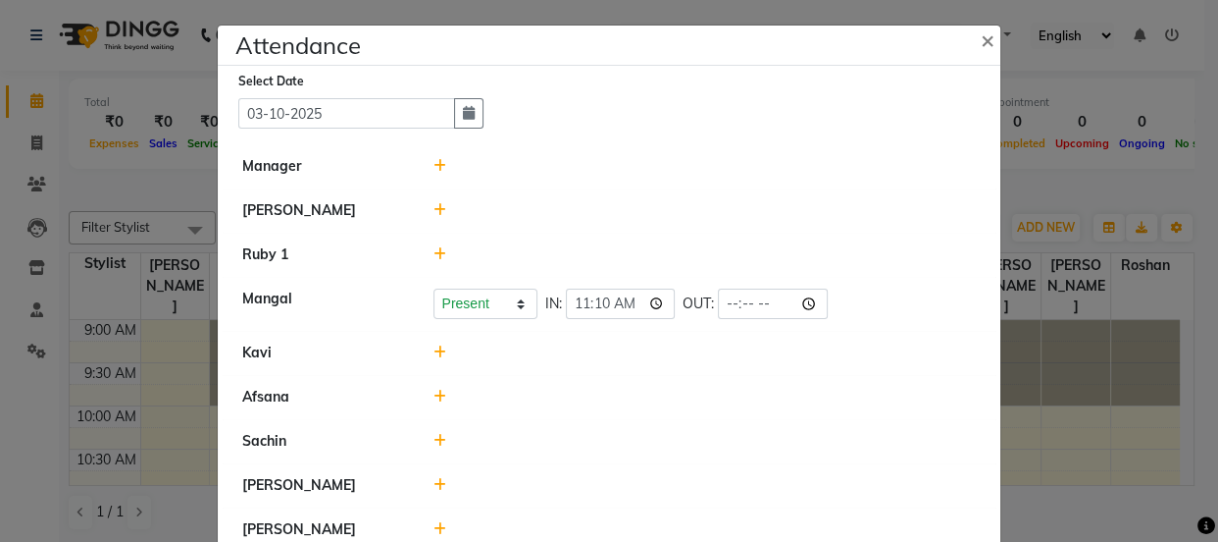
click at [434, 250] on icon at bounding box center [440, 254] width 13 height 14
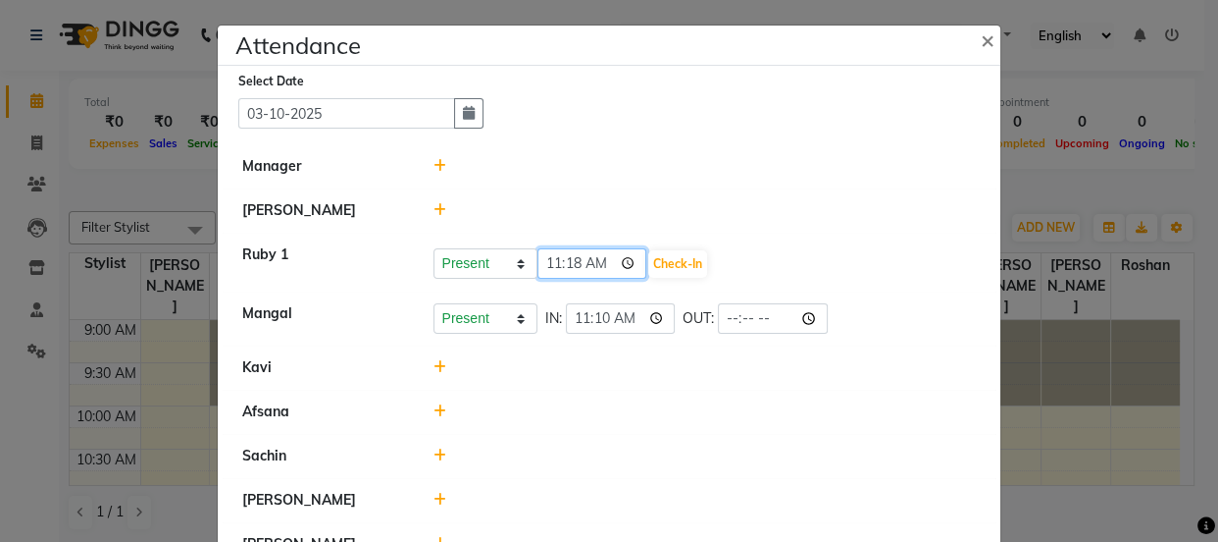
click at [554, 259] on input "11:18" at bounding box center [593, 263] width 110 height 30
type input "10:05"
click at [679, 263] on button "Check-In" at bounding box center [677, 263] width 59 height 27
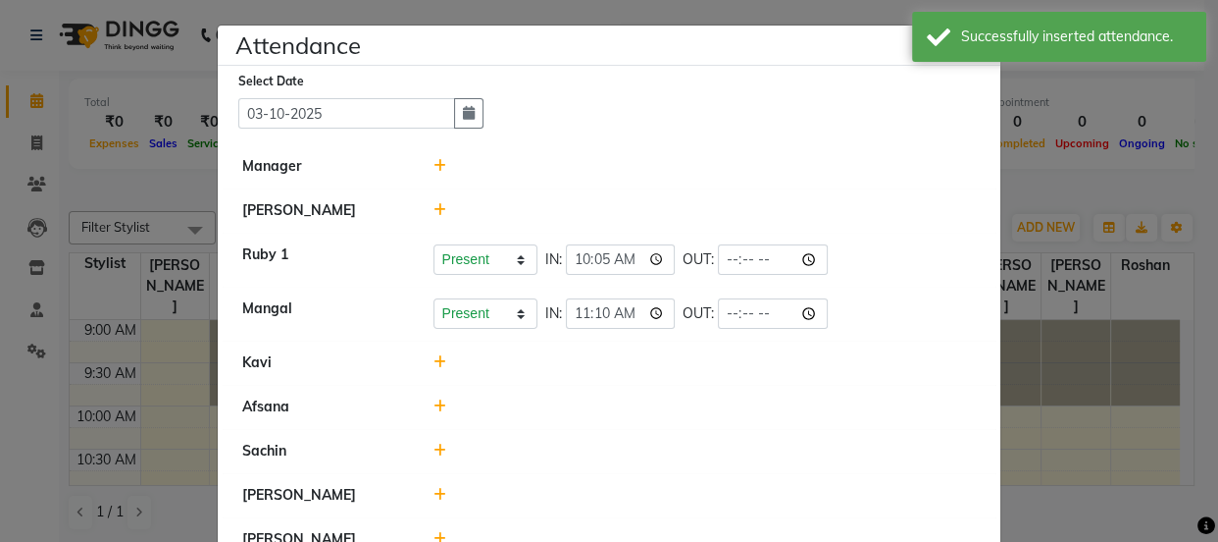
click at [434, 204] on icon at bounding box center [440, 210] width 13 height 14
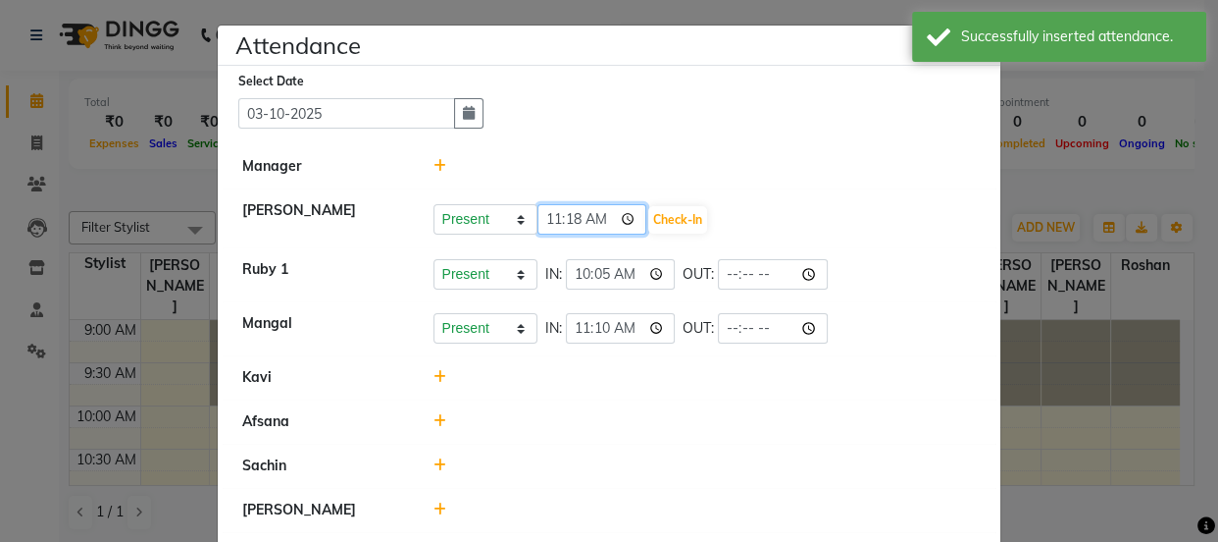
click at [549, 217] on input "11:18" at bounding box center [593, 219] width 110 height 30
type input "10:05"
click at [666, 216] on button "Check-In" at bounding box center [677, 219] width 59 height 27
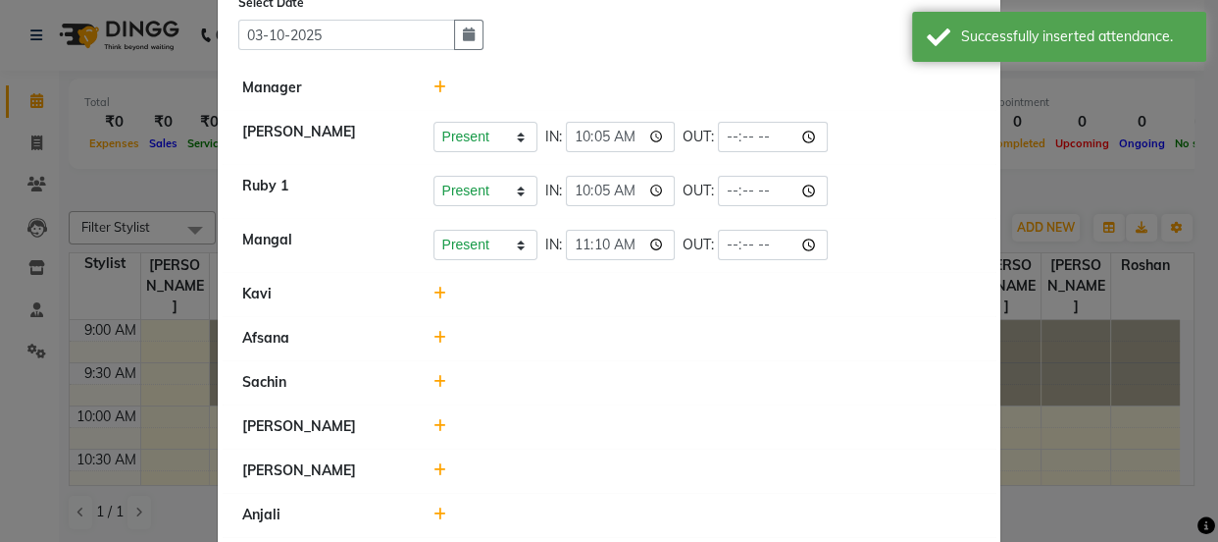
scroll to position [92, 0]
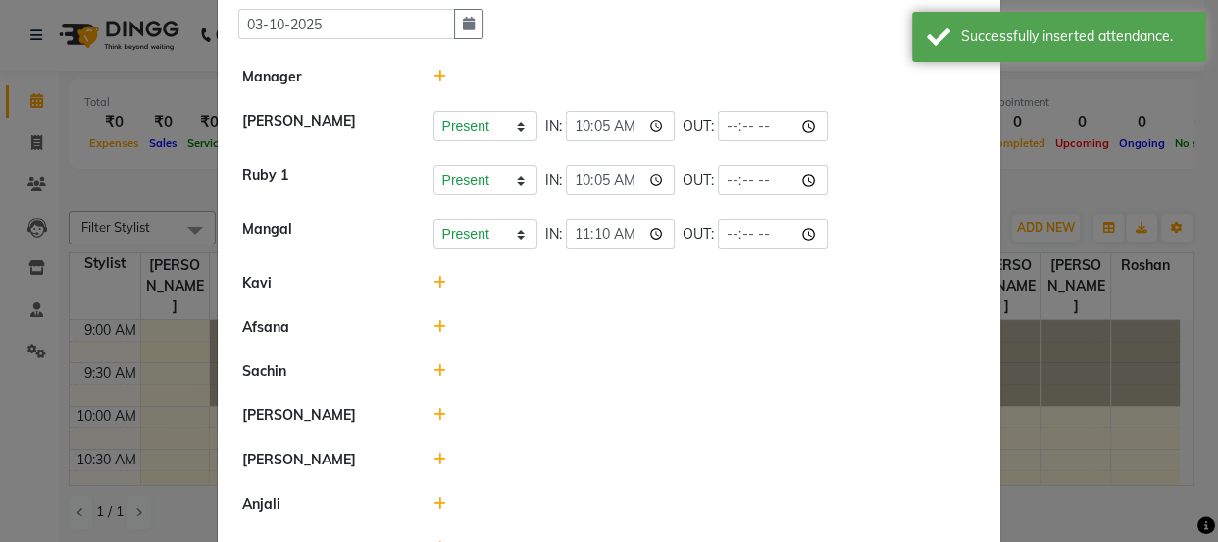
click at [434, 278] on icon at bounding box center [440, 283] width 13 height 14
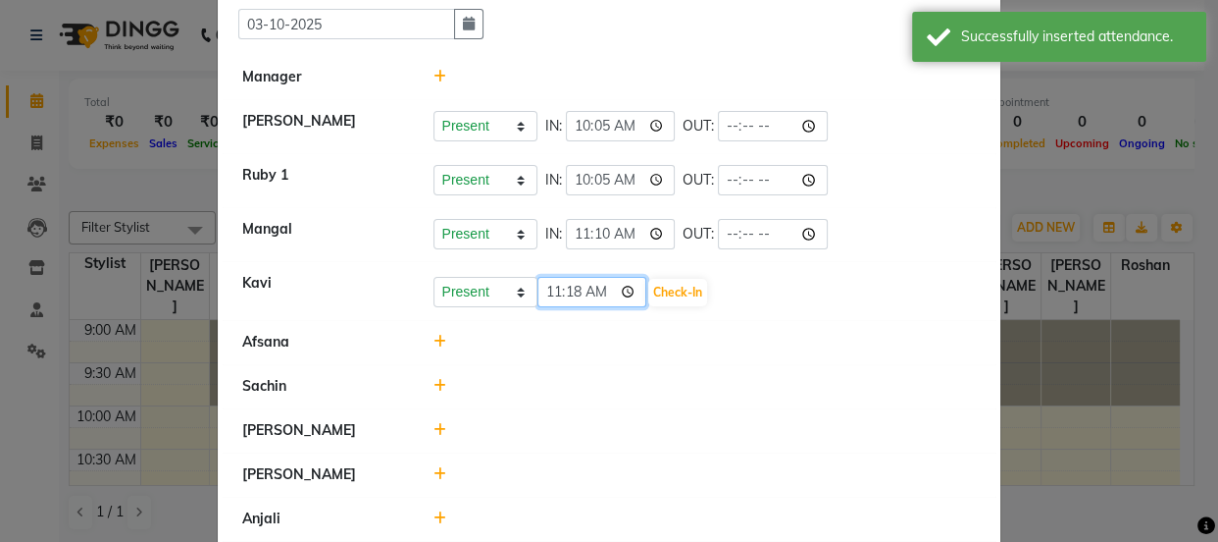
click at [549, 285] on input "11:18" at bounding box center [593, 292] width 110 height 30
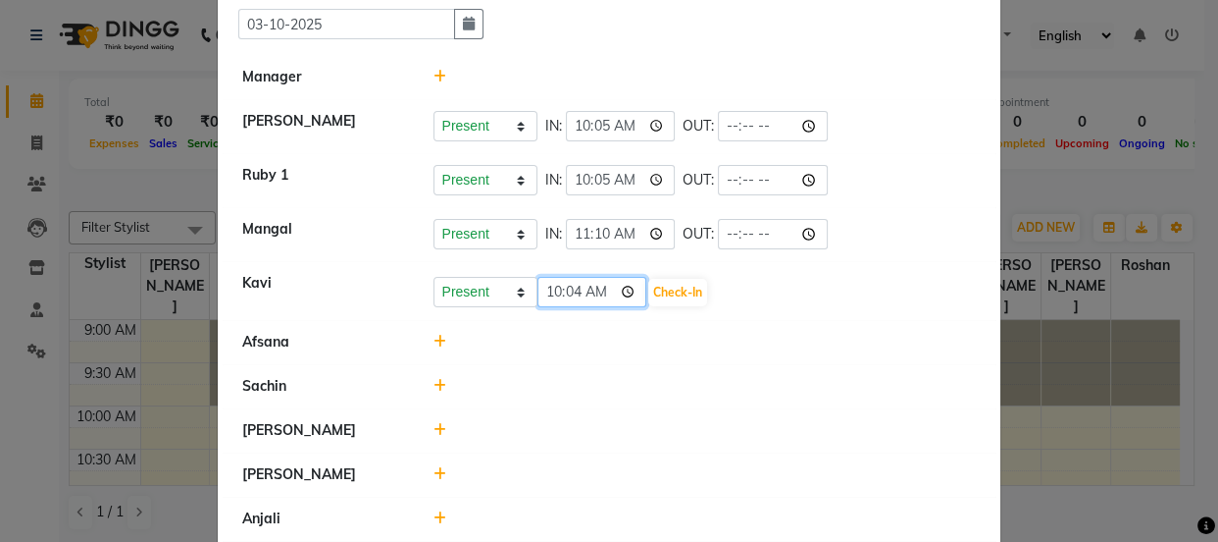
type input "10:45"
click at [670, 290] on button "Check-In" at bounding box center [677, 292] width 59 height 27
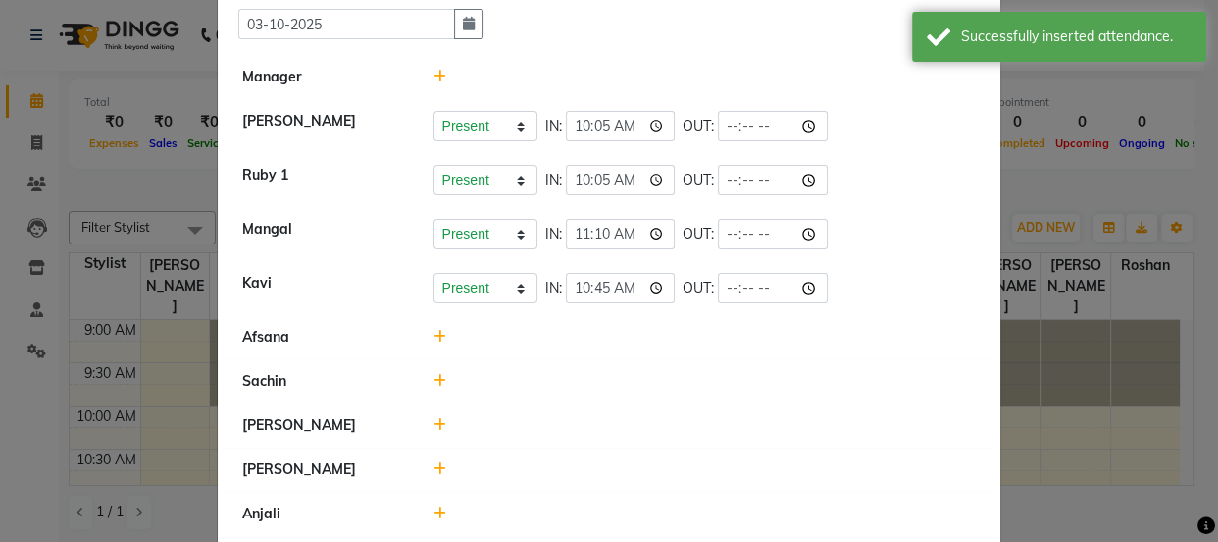
click at [434, 330] on icon at bounding box center [440, 337] width 13 height 14
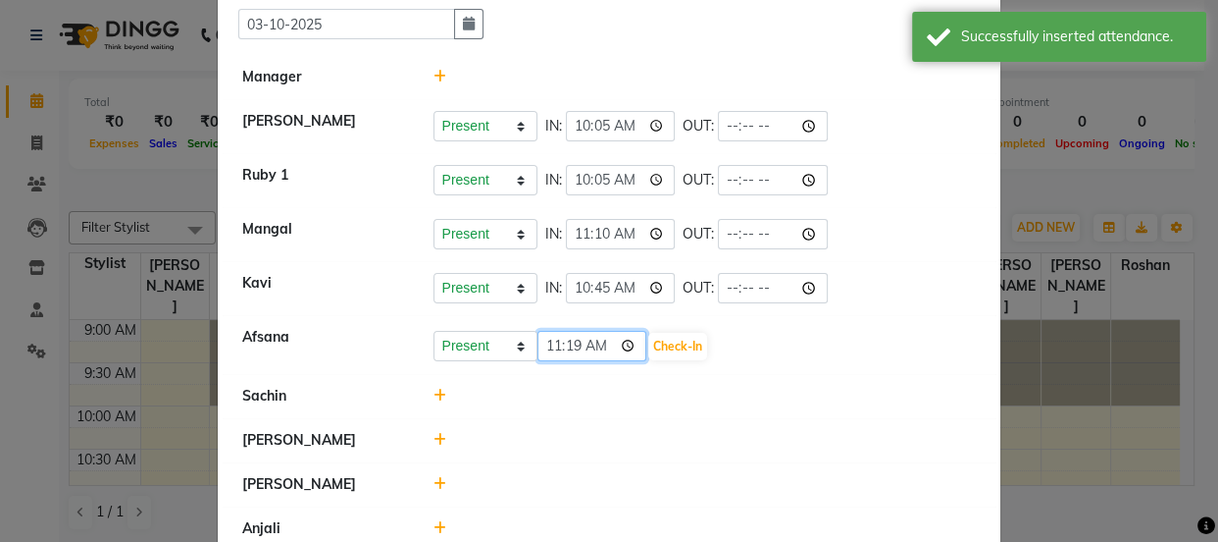
drag, startPoint x: 542, startPoint y: 343, endPoint x: 551, endPoint y: 353, distance: 13.9
click at [542, 343] on input "11:19" at bounding box center [593, 346] width 110 height 30
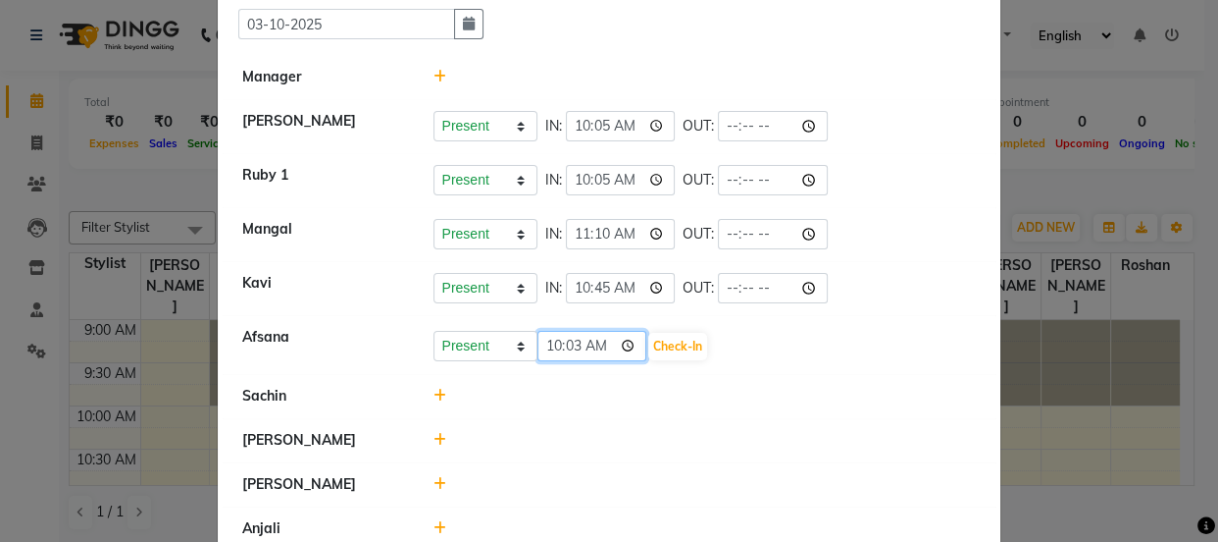
type input "10:33"
click at [683, 336] on button "Check-In" at bounding box center [677, 346] width 59 height 27
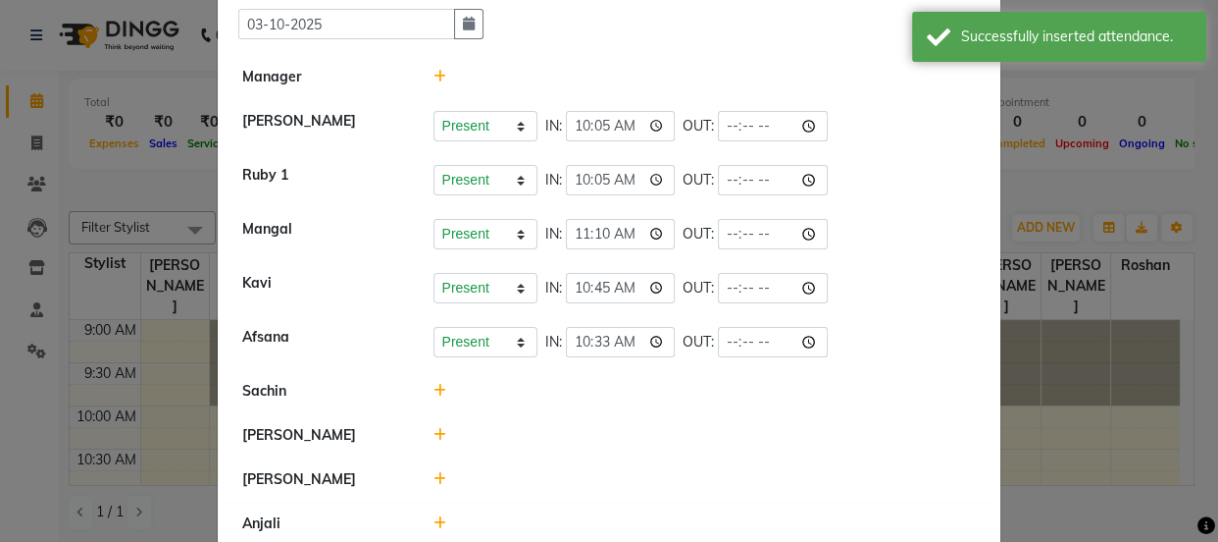
click at [434, 392] on icon at bounding box center [440, 391] width 13 height 14
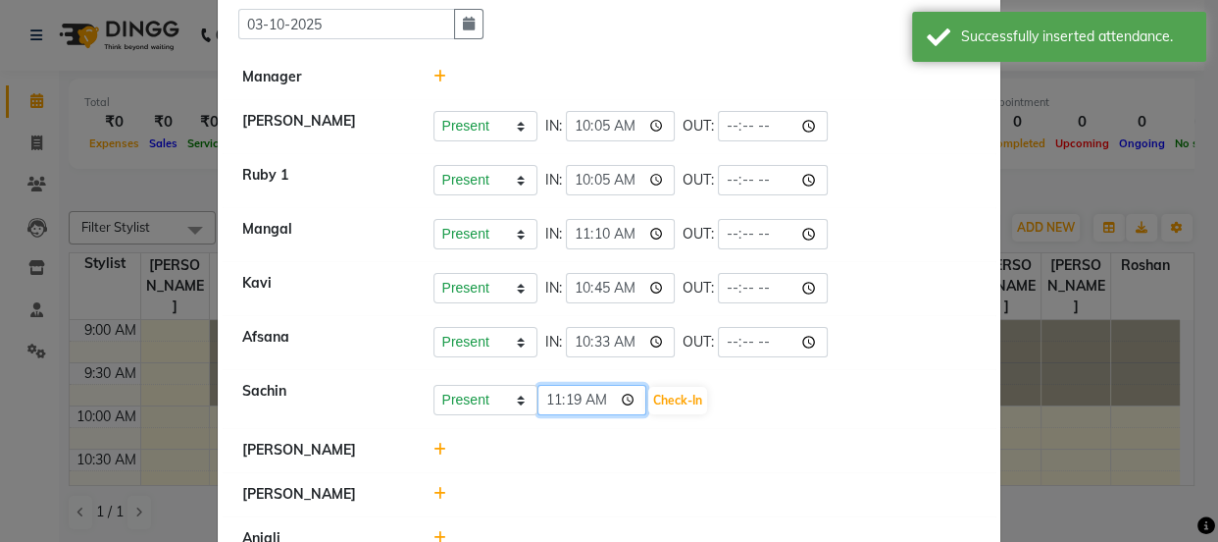
click at [549, 403] on input "11:19" at bounding box center [593, 400] width 110 height 30
type input "10:50"
click at [684, 394] on button "Check-In" at bounding box center [677, 400] width 59 height 27
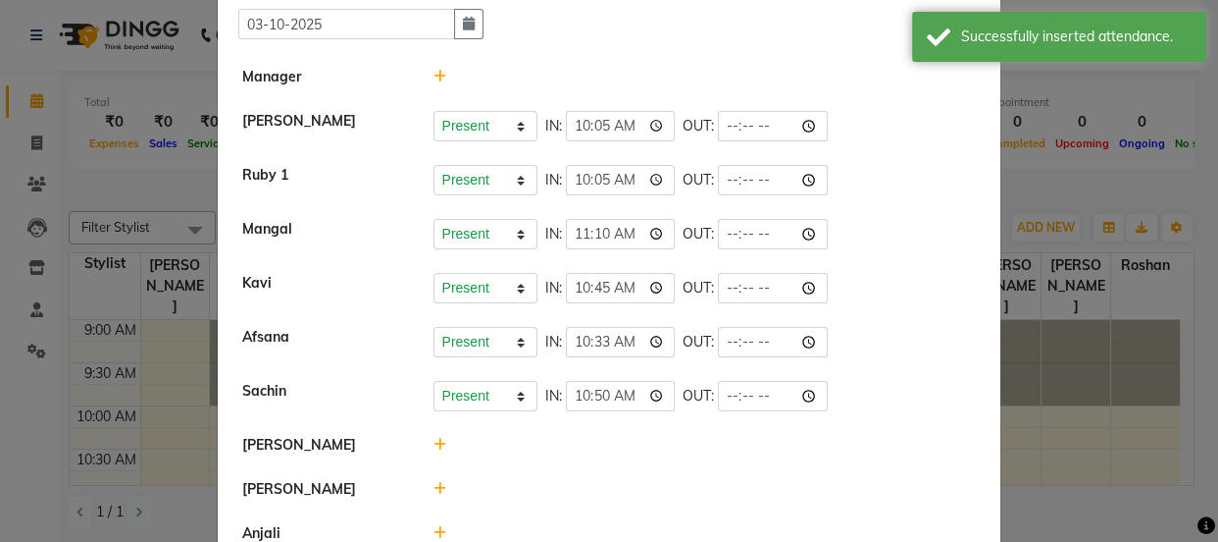
click at [434, 438] on icon at bounding box center [440, 445] width 13 height 14
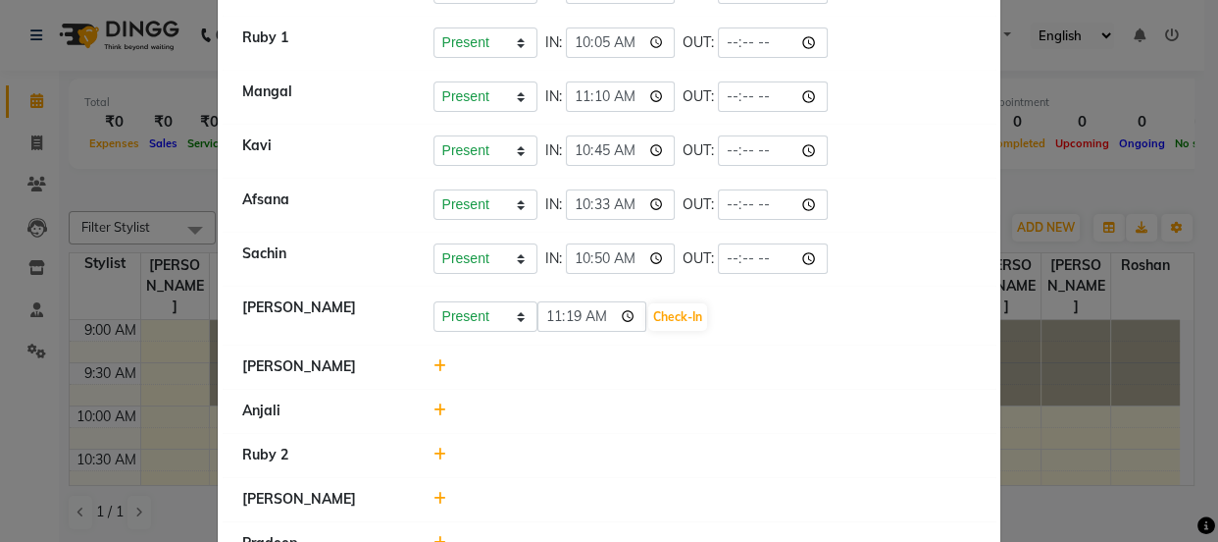
scroll to position [360, 0]
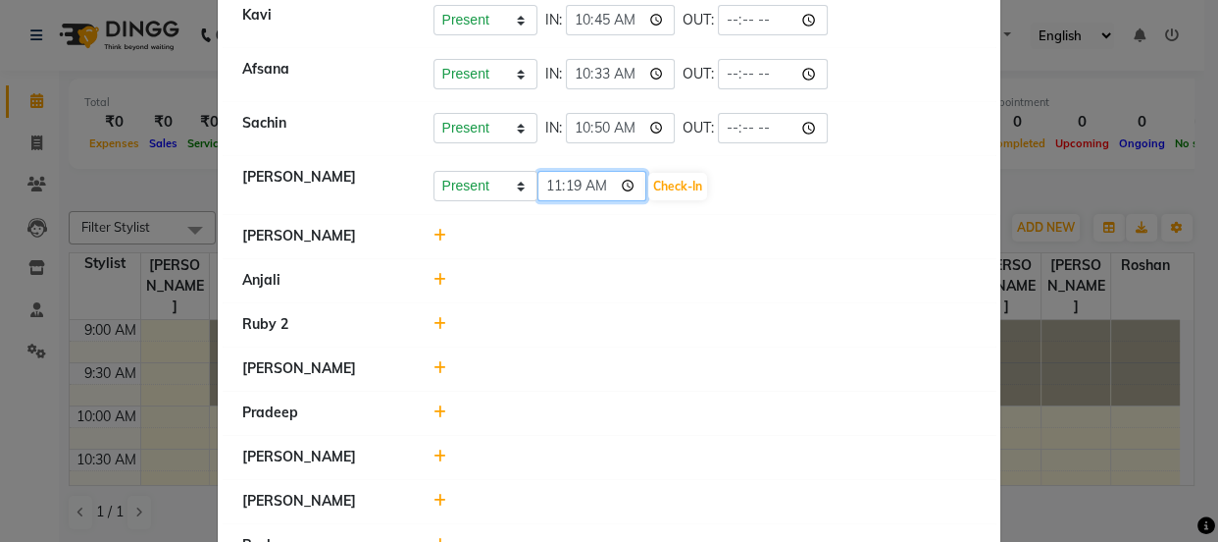
click at [546, 179] on input "11:19" at bounding box center [593, 186] width 110 height 30
type input "10:38"
click at [670, 179] on button "Check-In" at bounding box center [677, 186] width 59 height 27
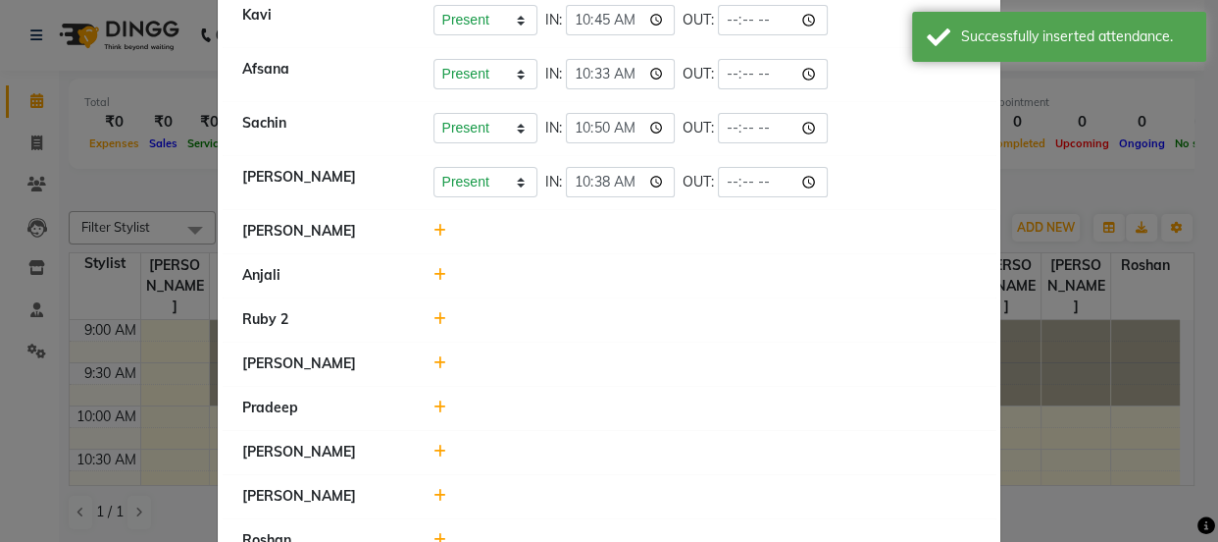
click at [435, 227] on icon at bounding box center [440, 231] width 13 height 14
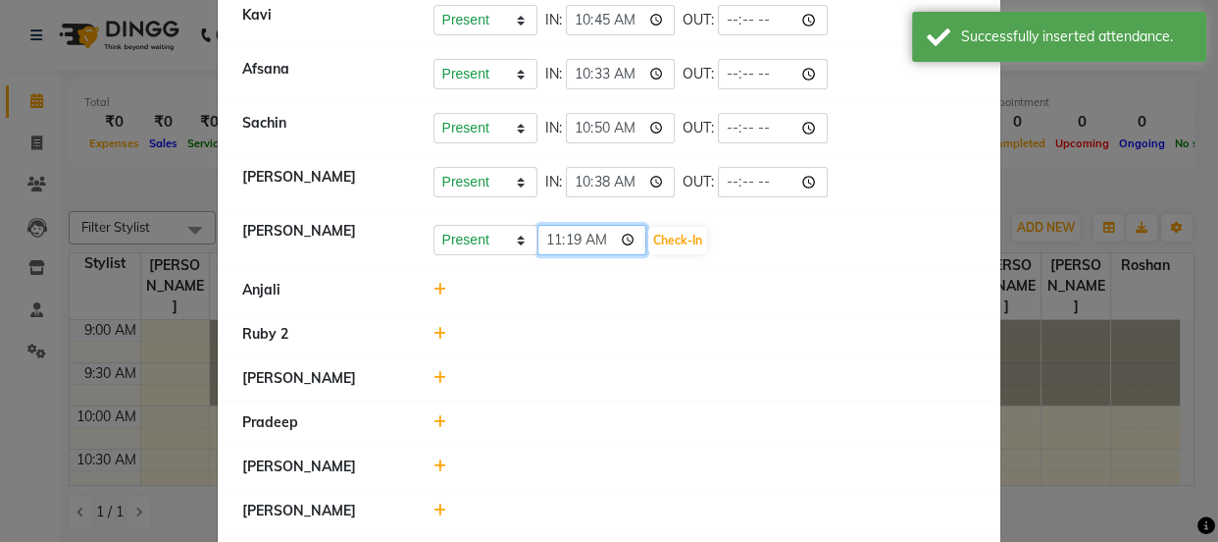
click at [554, 234] on input "11:19" at bounding box center [593, 240] width 110 height 30
type input "10:33"
click at [679, 236] on button "Check-In" at bounding box center [677, 240] width 59 height 27
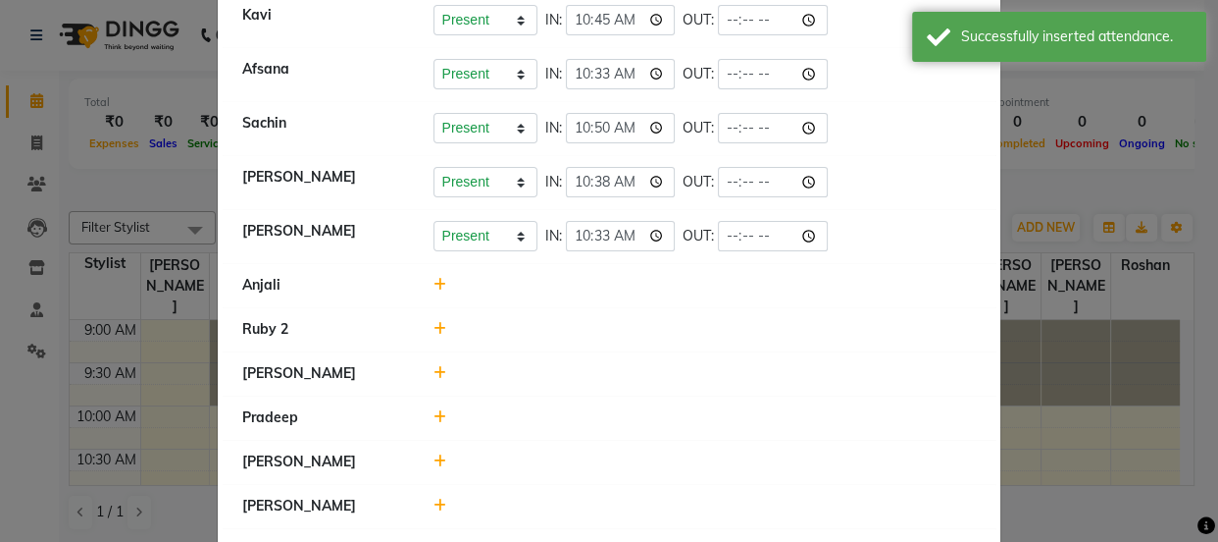
click at [434, 327] on icon at bounding box center [440, 329] width 13 height 14
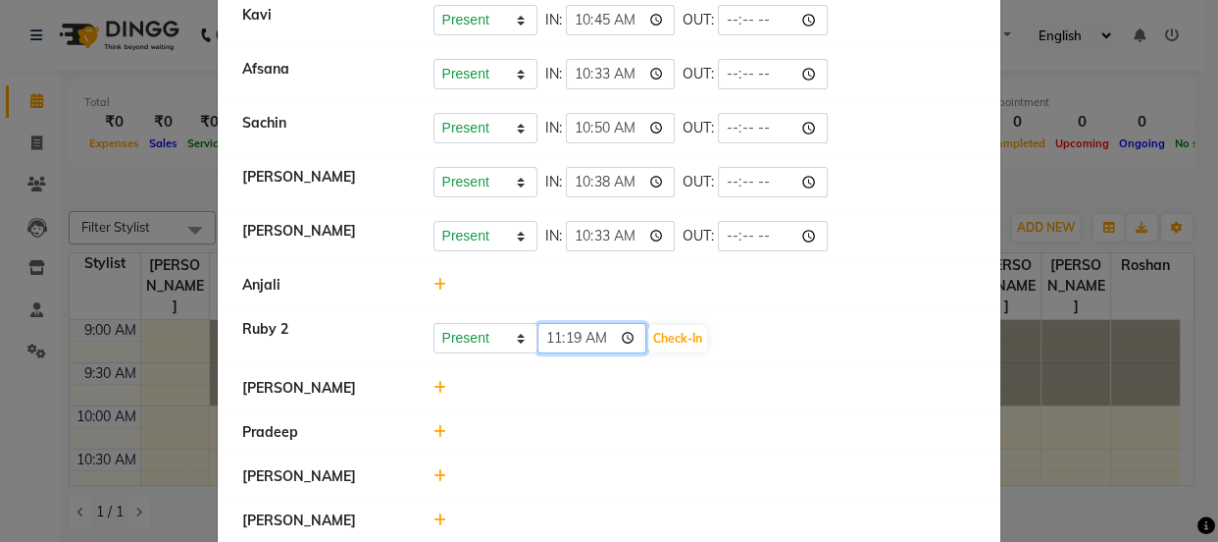
click at [551, 334] on input "11:19" at bounding box center [593, 338] width 110 height 30
type input "10:58"
click at [671, 332] on button "Check-In" at bounding box center [677, 338] width 59 height 27
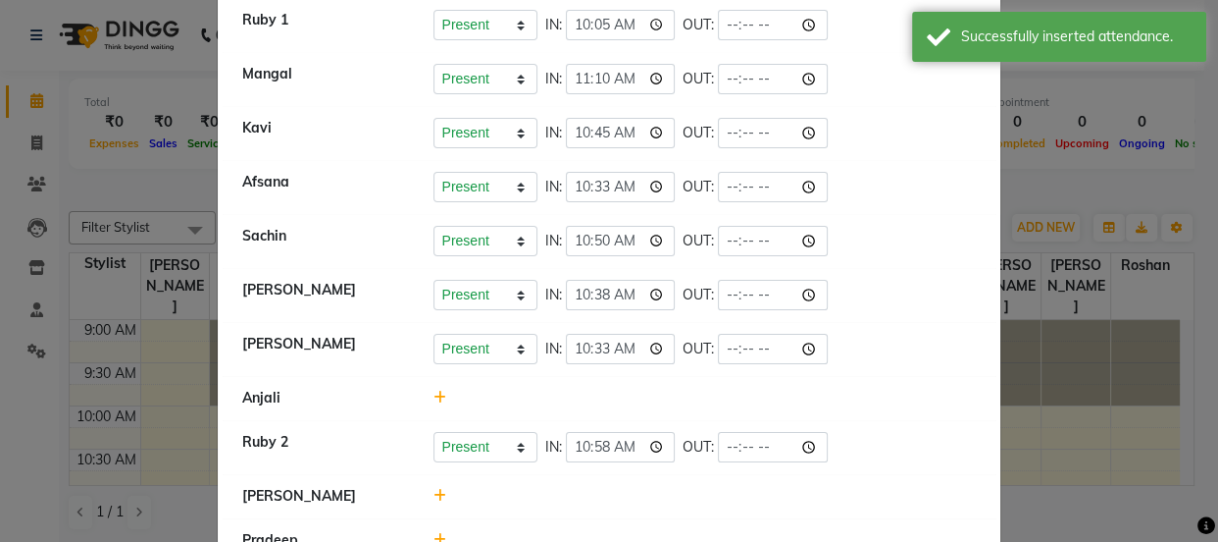
scroll to position [181, 0]
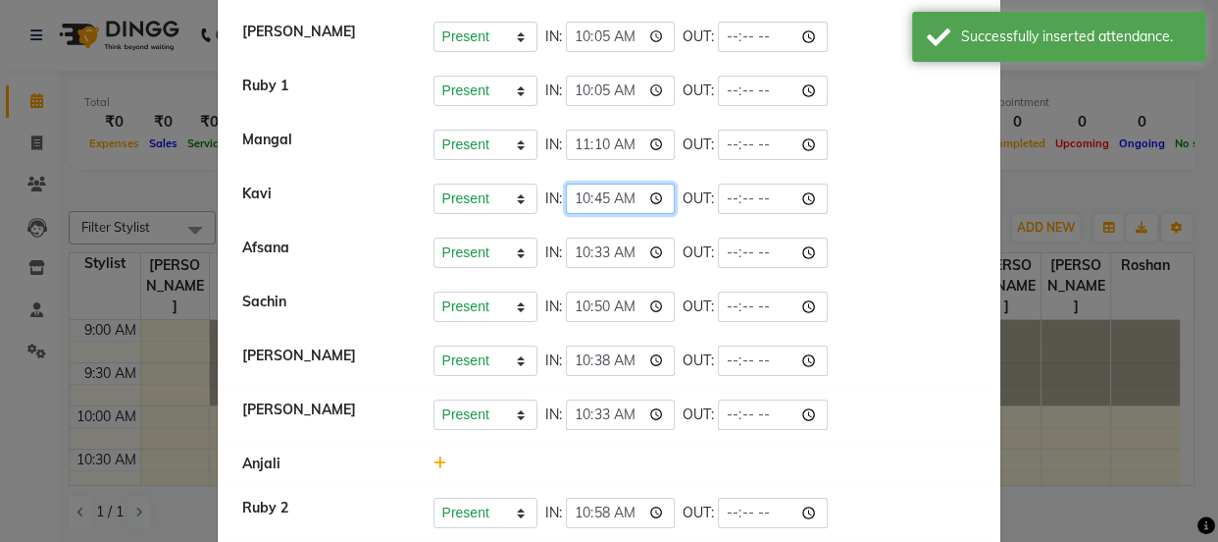
click at [602, 188] on input "10:45" at bounding box center [621, 198] width 110 height 30
type input "10:40"
click at [901, 215] on li "Kavi Present Absent Late Half Day Weekly Off IN: 10:40 OUT:" at bounding box center [609, 199] width 773 height 55
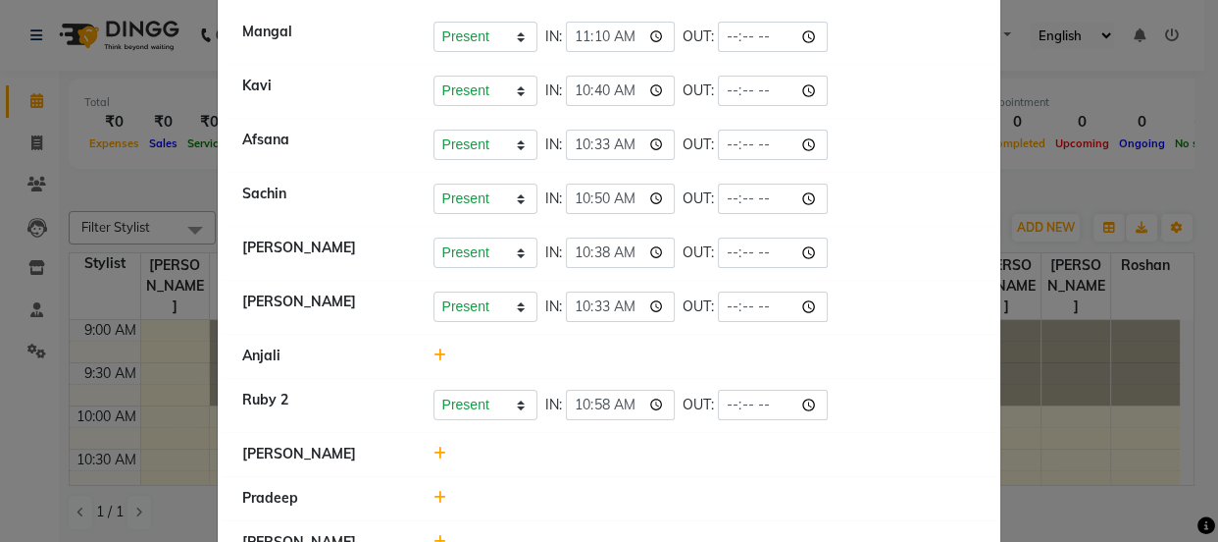
scroll to position [76, 0]
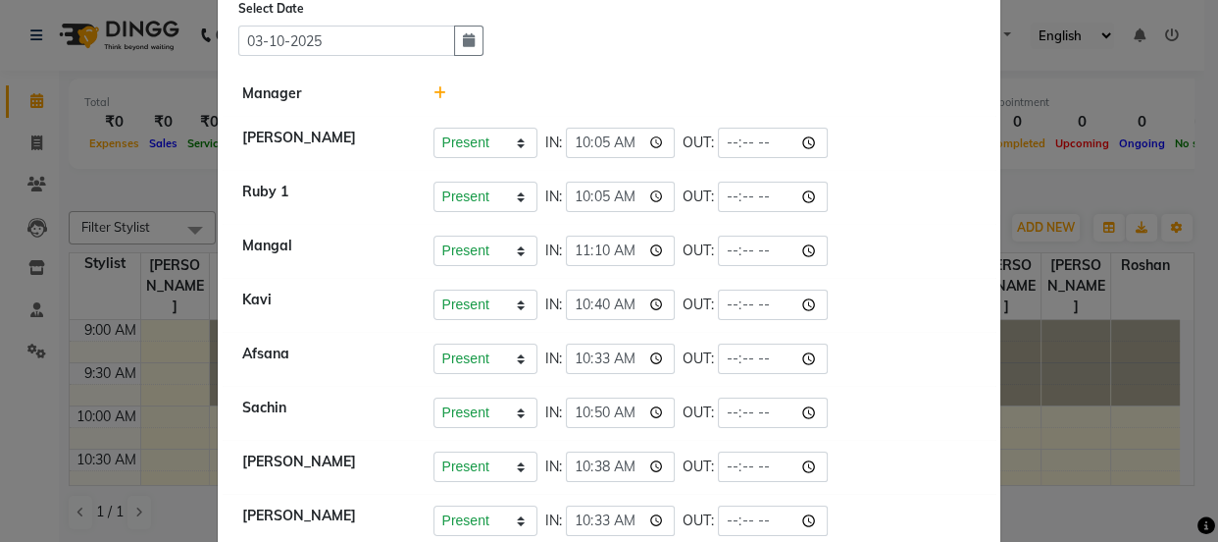
click at [1135, 176] on ngb-modal-window "Attendance × Select Date [DATE] Manager [PERSON_NAME] Present Absent Late Half …" at bounding box center [609, 271] width 1218 height 542
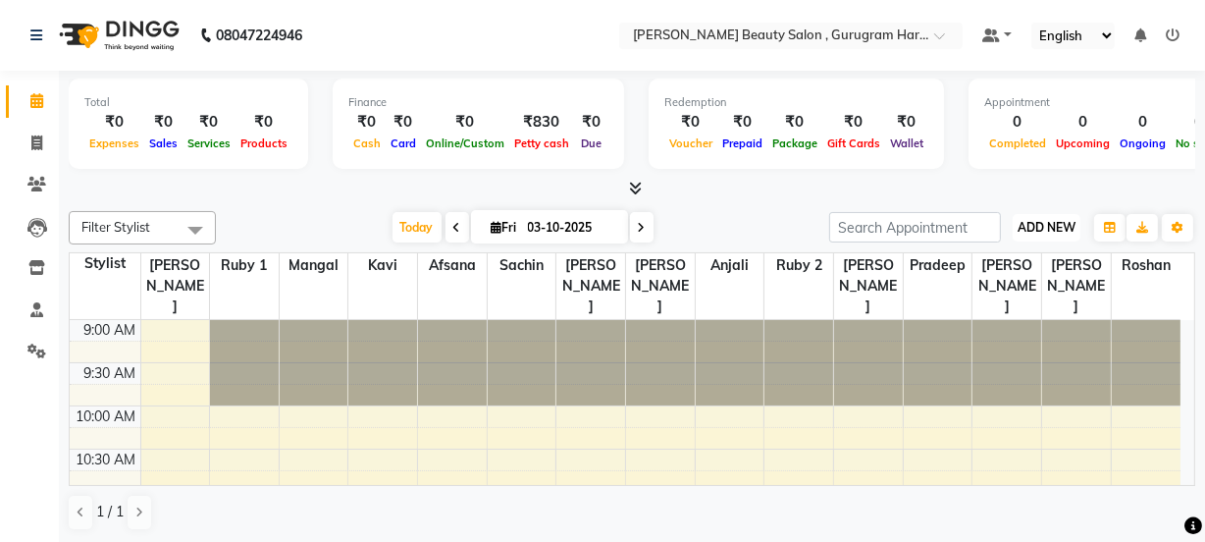
click at [1024, 229] on span "ADD NEW" at bounding box center [1046, 227] width 58 height 15
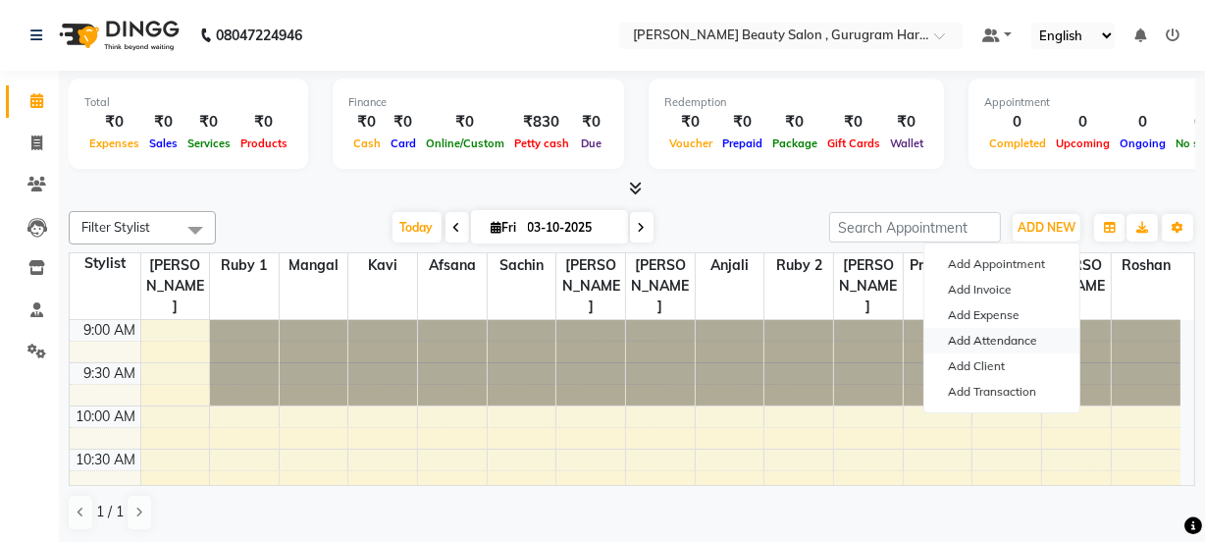
click at [985, 330] on link "Add Attendance" at bounding box center [1001, 341] width 155 height 26
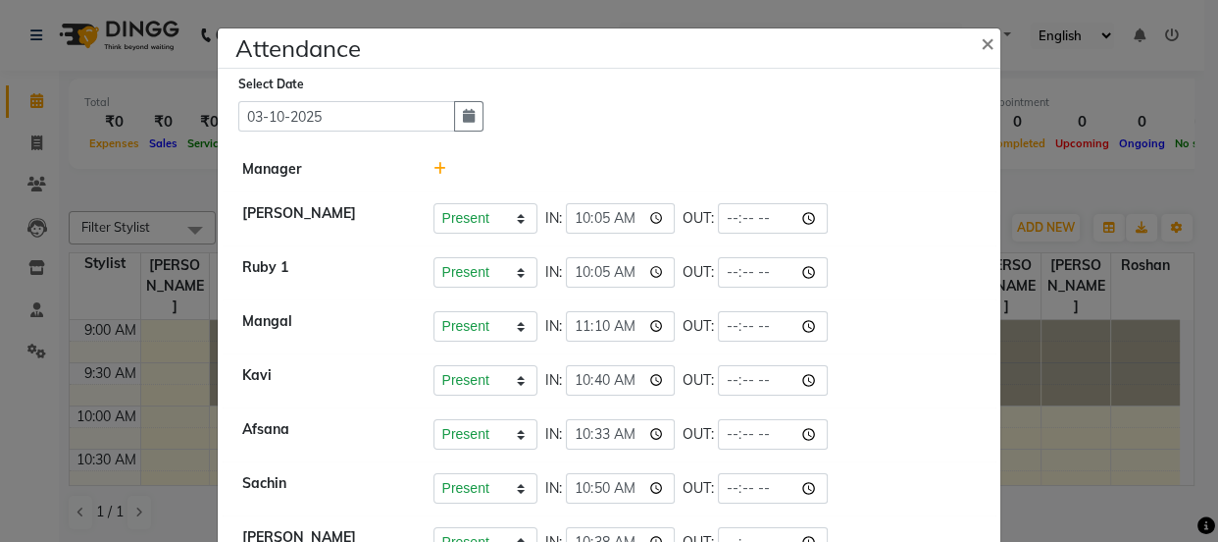
scroll to position [432, 0]
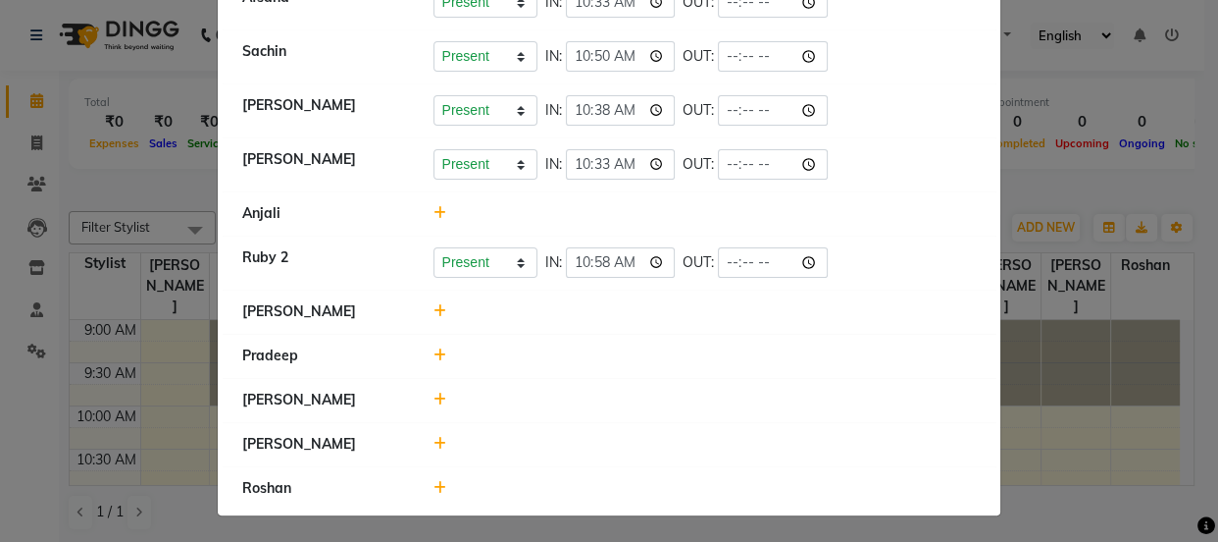
click at [434, 206] on icon at bounding box center [440, 213] width 13 height 14
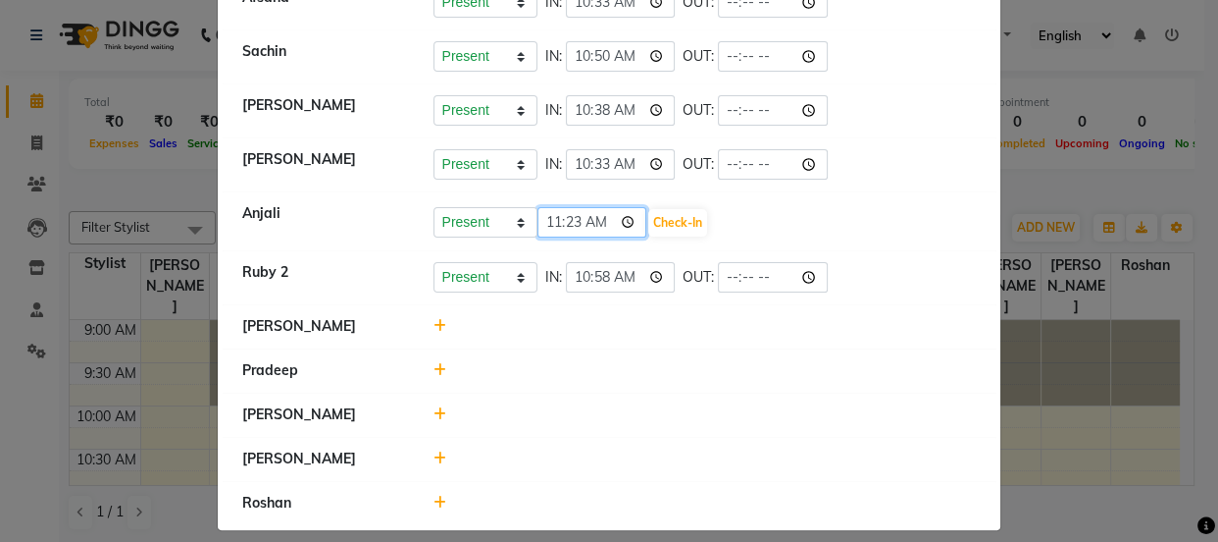
click at [570, 223] on input "11:23" at bounding box center [593, 222] width 110 height 30
type input "11:20"
click at [693, 218] on button "Check-In" at bounding box center [677, 222] width 59 height 27
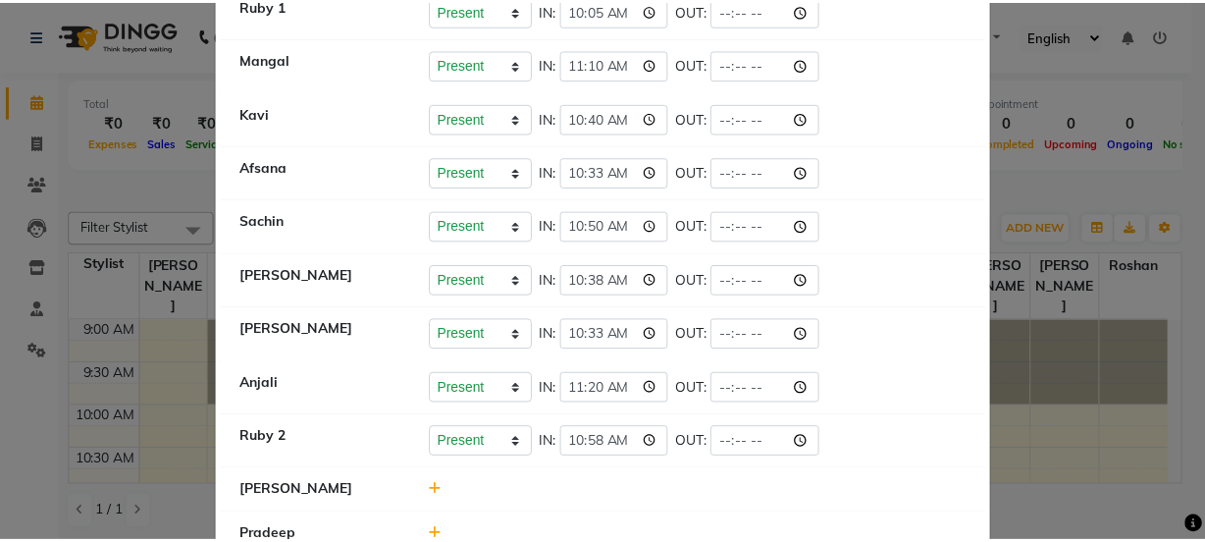
scroll to position [441, 0]
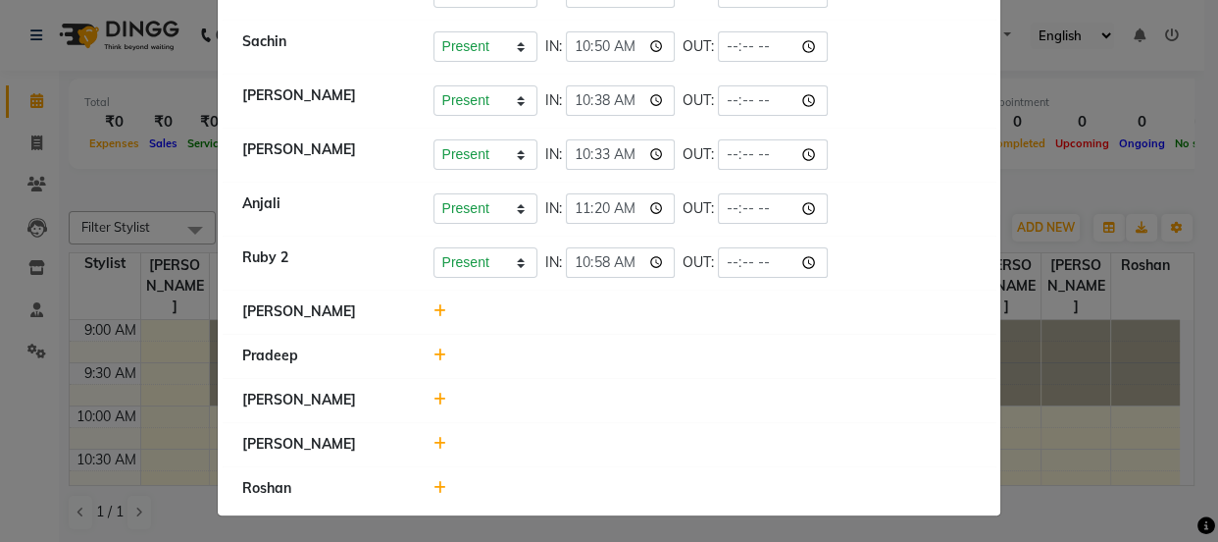
click at [1099, 210] on ngb-modal-window "Attendance × Select Date [DATE] Manager [PERSON_NAME] Present Absent Late Half …" at bounding box center [609, 271] width 1218 height 542
